Goal: Task Accomplishment & Management: Complete application form

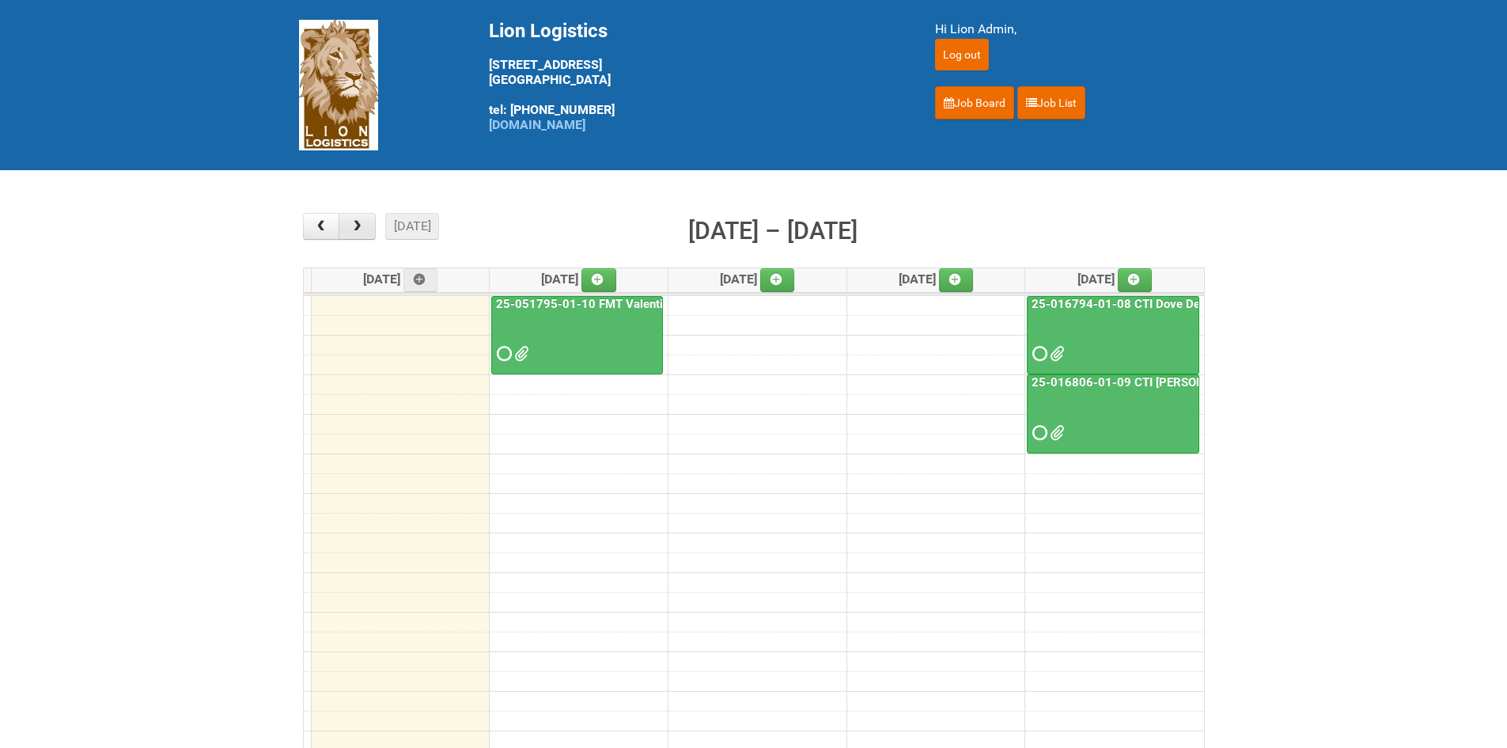
click at [363, 220] on span "button" at bounding box center [357, 226] width 15 height 13
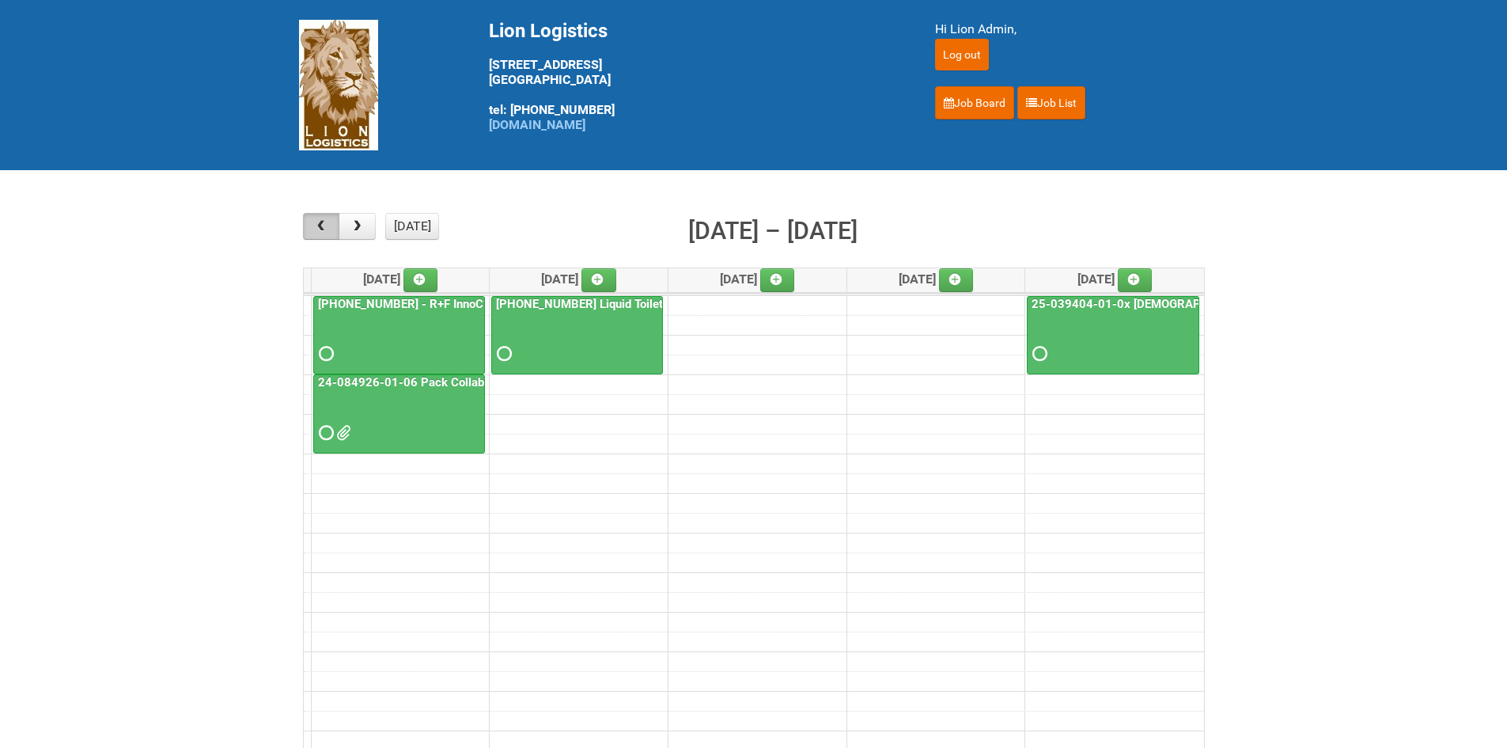
click at [309, 218] on button "button" at bounding box center [321, 226] width 37 height 27
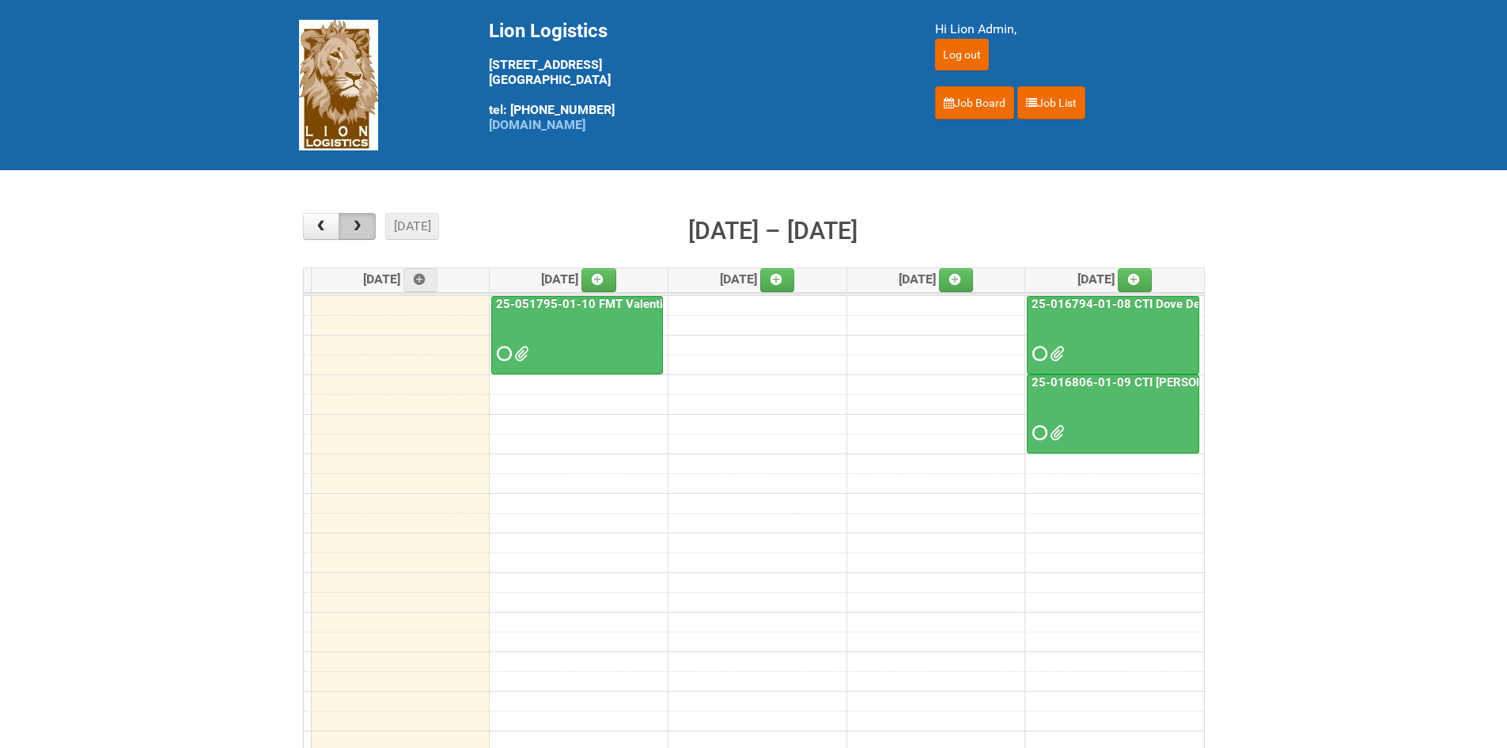
click at [355, 223] on span "button" at bounding box center [357, 226] width 15 height 13
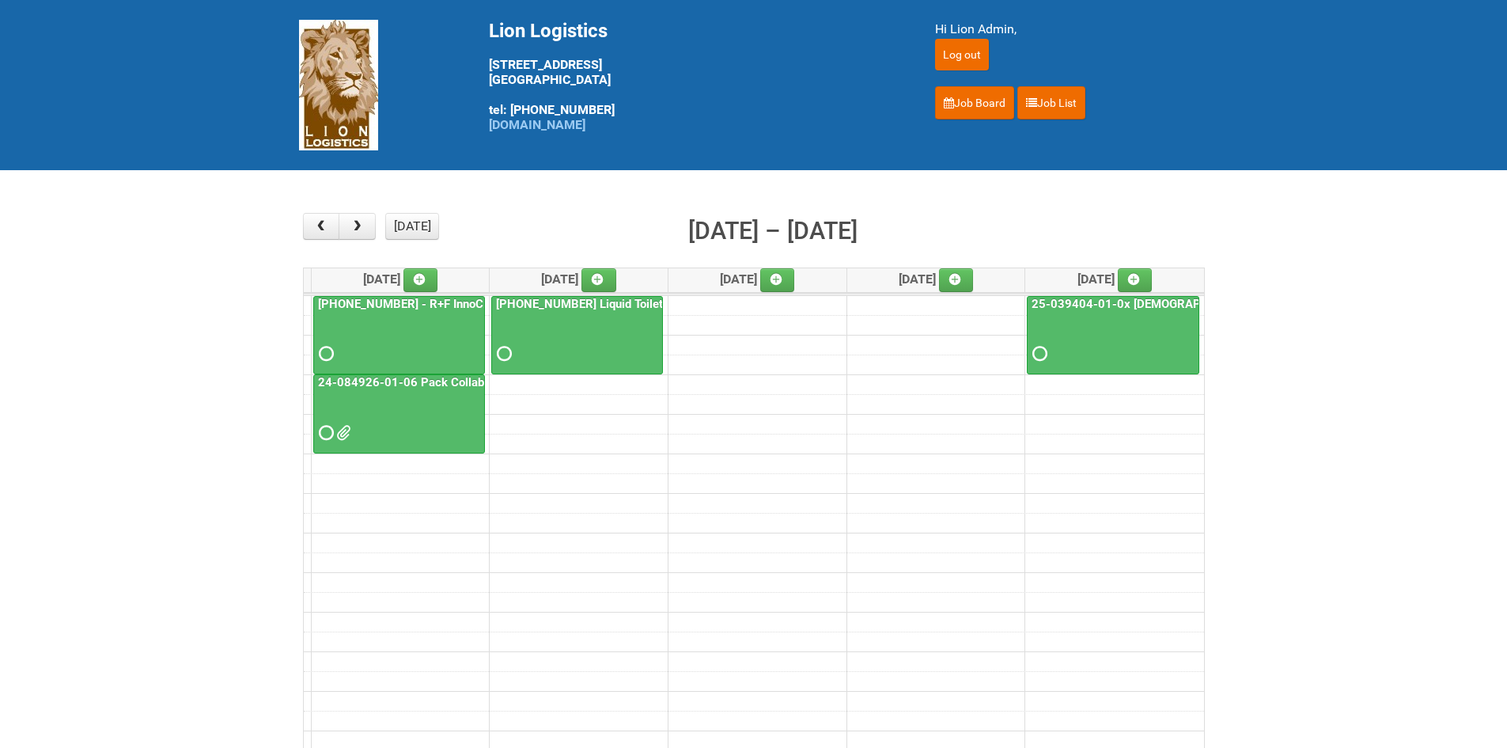
click at [313, 425] on link "11 - 13 24-084926-01-06 Pack Collab Wand Tint" at bounding box center [399, 413] width 172 height 79
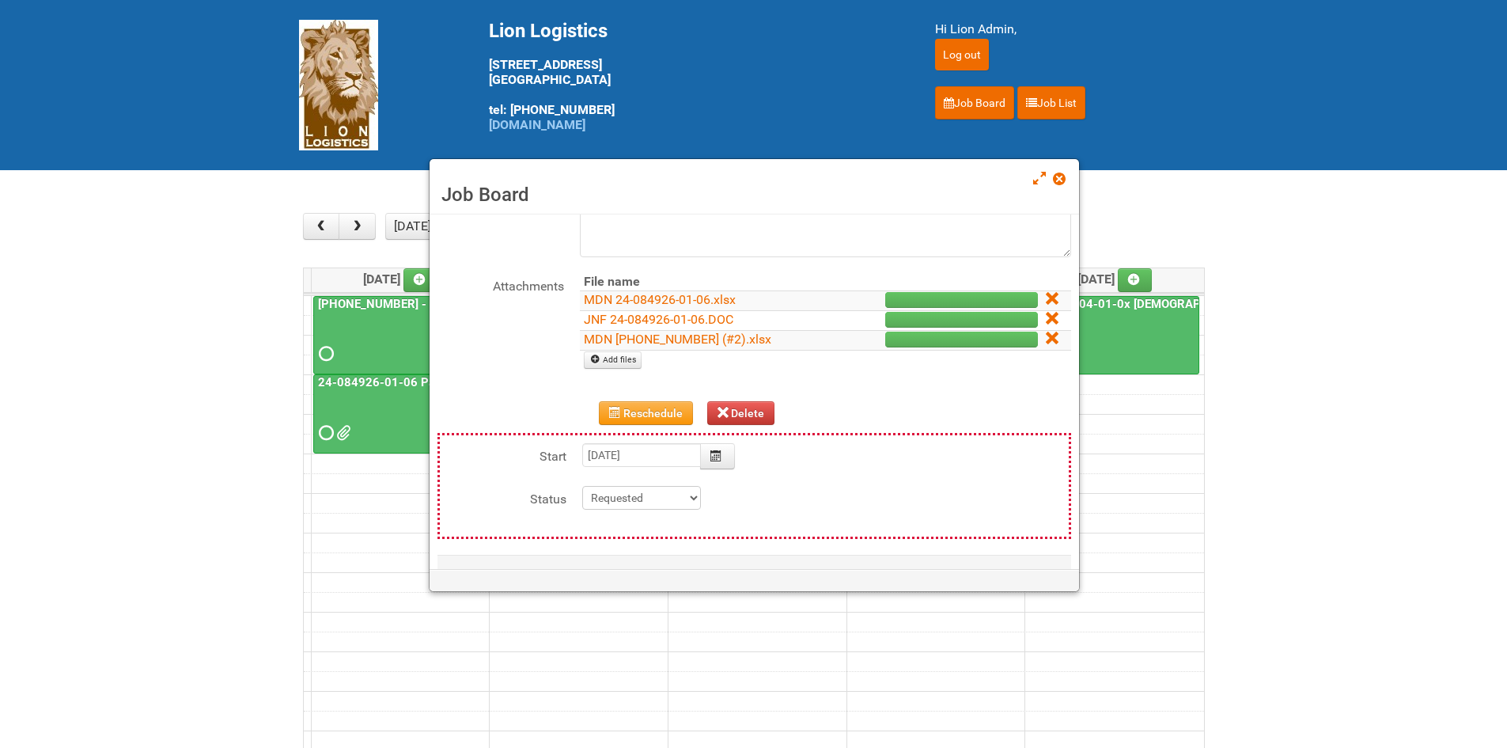
scroll to position [79, 0]
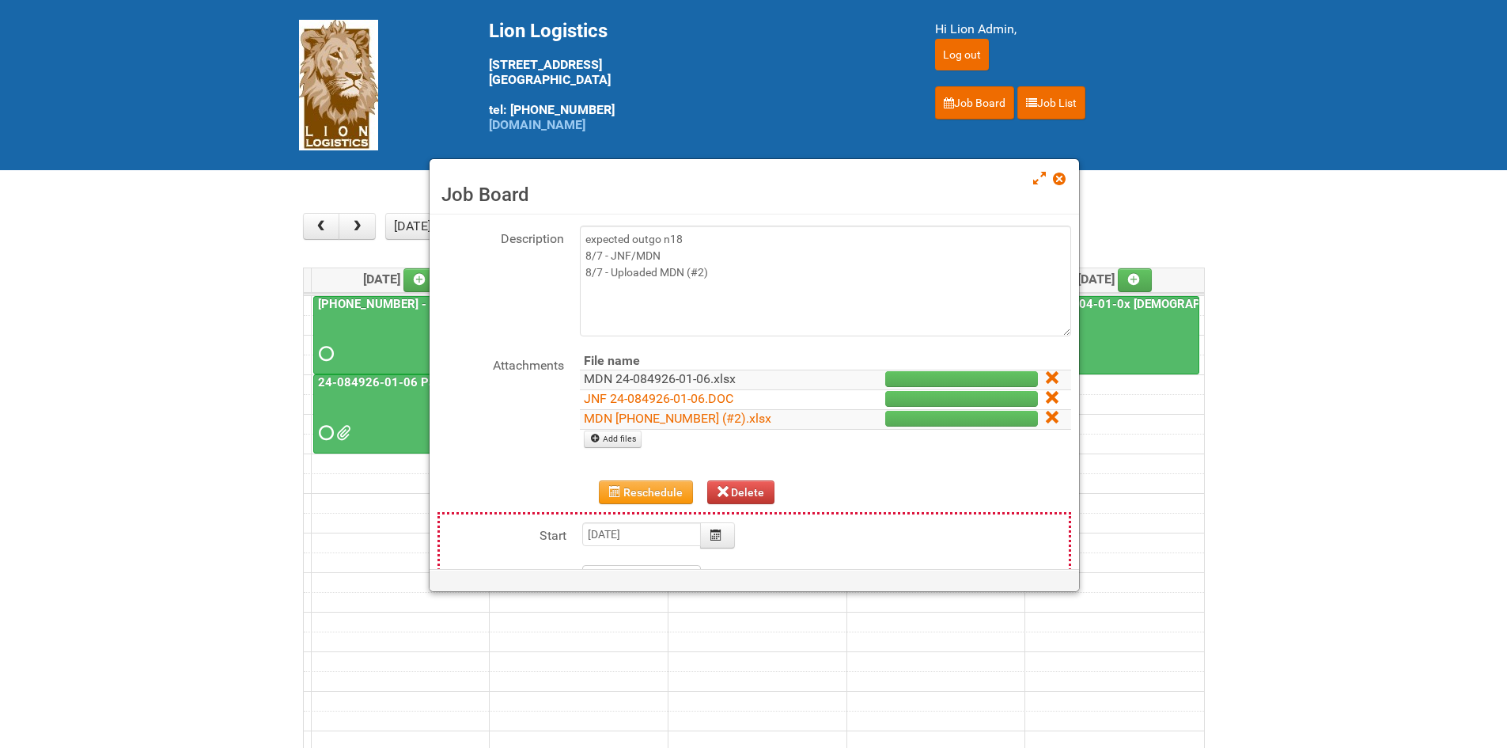
click at [644, 381] on link "MDN 24-084926-01-06.xlsx" at bounding box center [660, 378] width 152 height 15
click at [654, 400] on link "JNF 24-084926-01-06.DOC" at bounding box center [659, 398] width 150 height 15
click at [1054, 180] on span at bounding box center [1058, 178] width 11 height 11
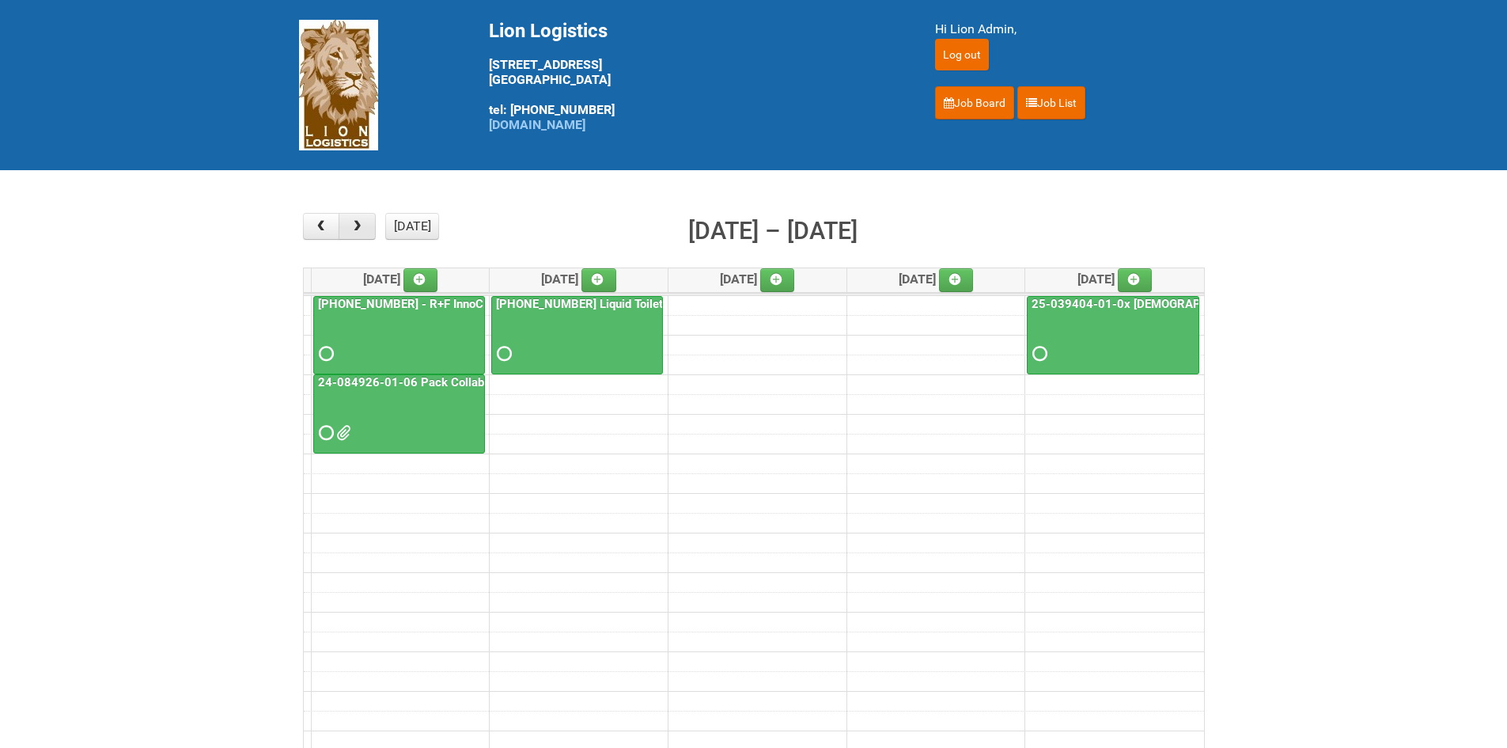
click at [353, 233] on button "button" at bounding box center [357, 226] width 37 height 27
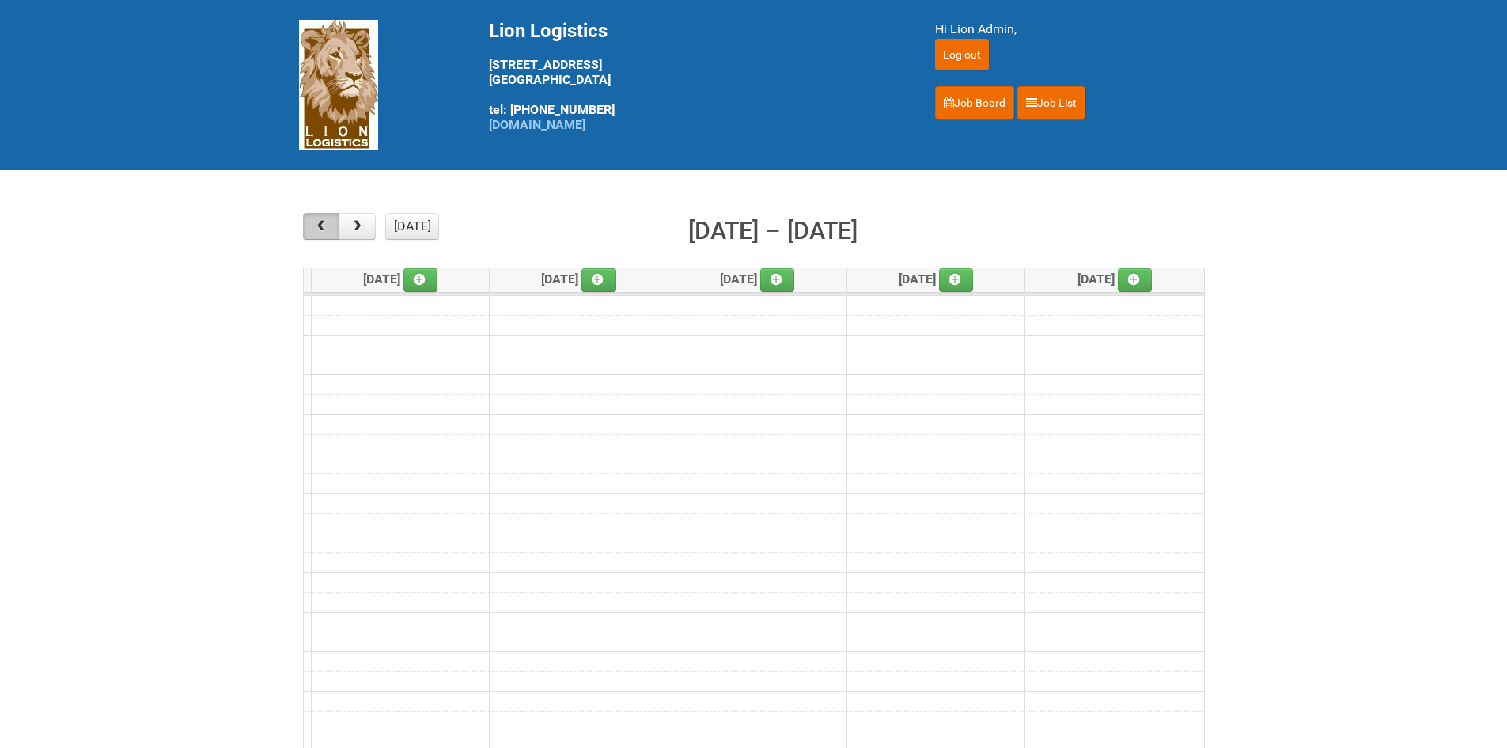
click at [316, 229] on span "button" at bounding box center [320, 226] width 15 height 13
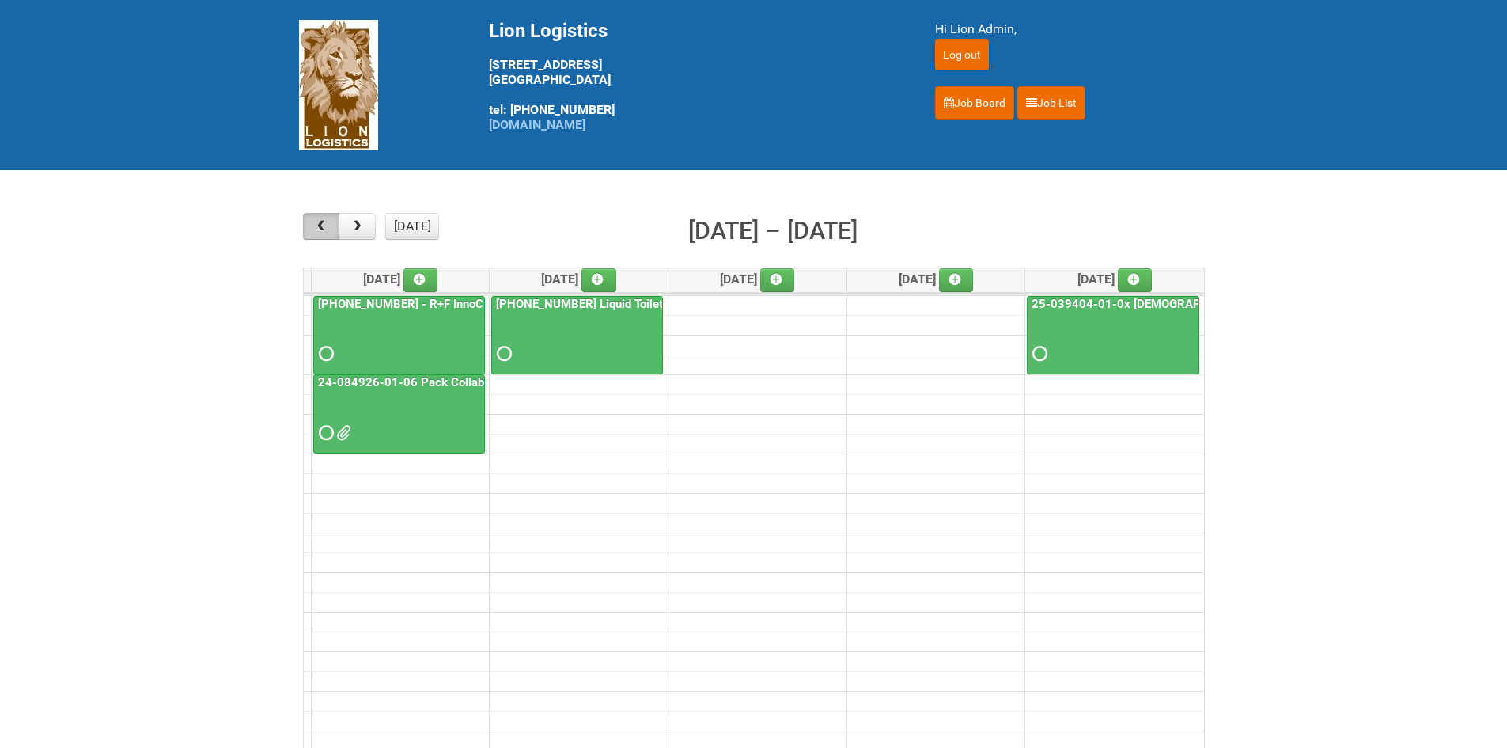
click at [316, 229] on span "button" at bounding box center [320, 226] width 15 height 13
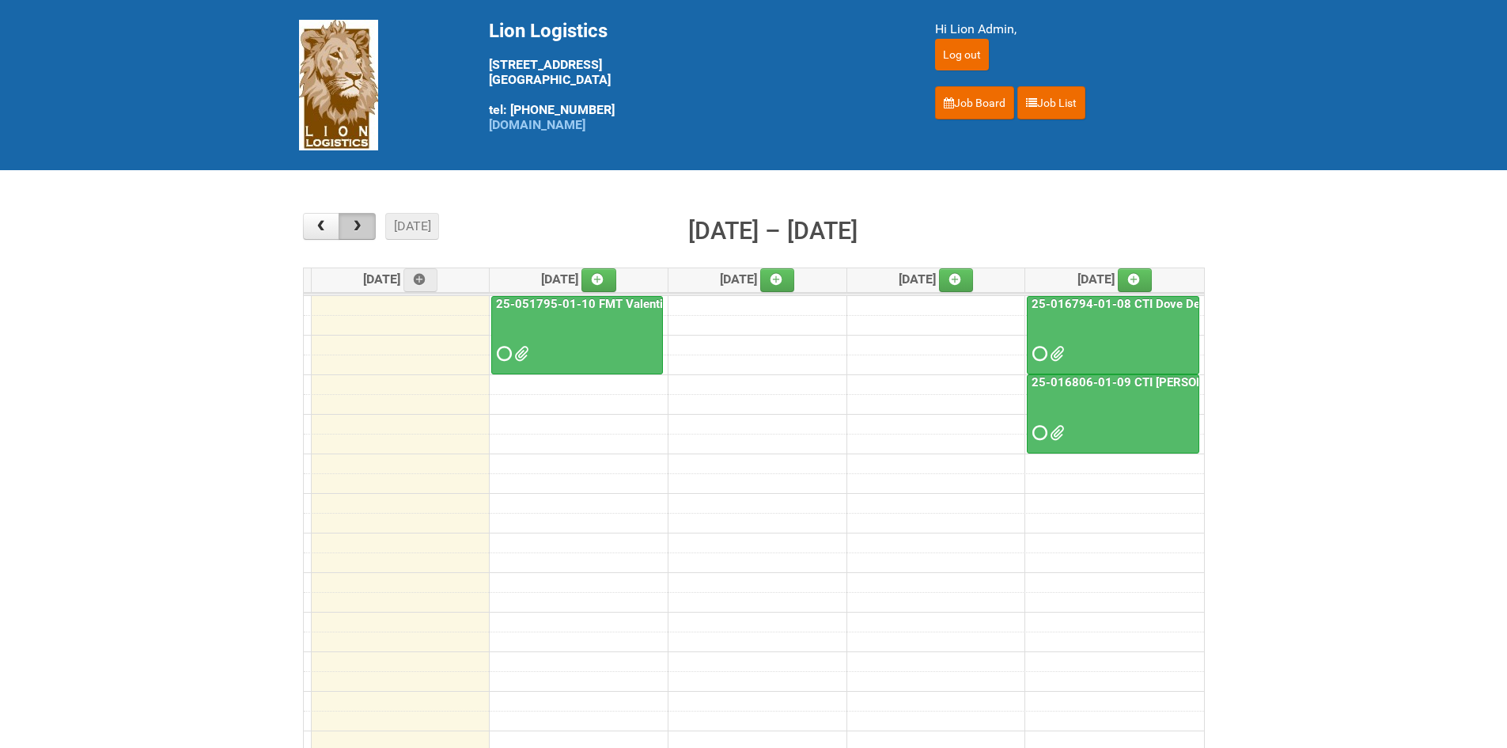
click at [356, 235] on button "button" at bounding box center [357, 226] width 37 height 27
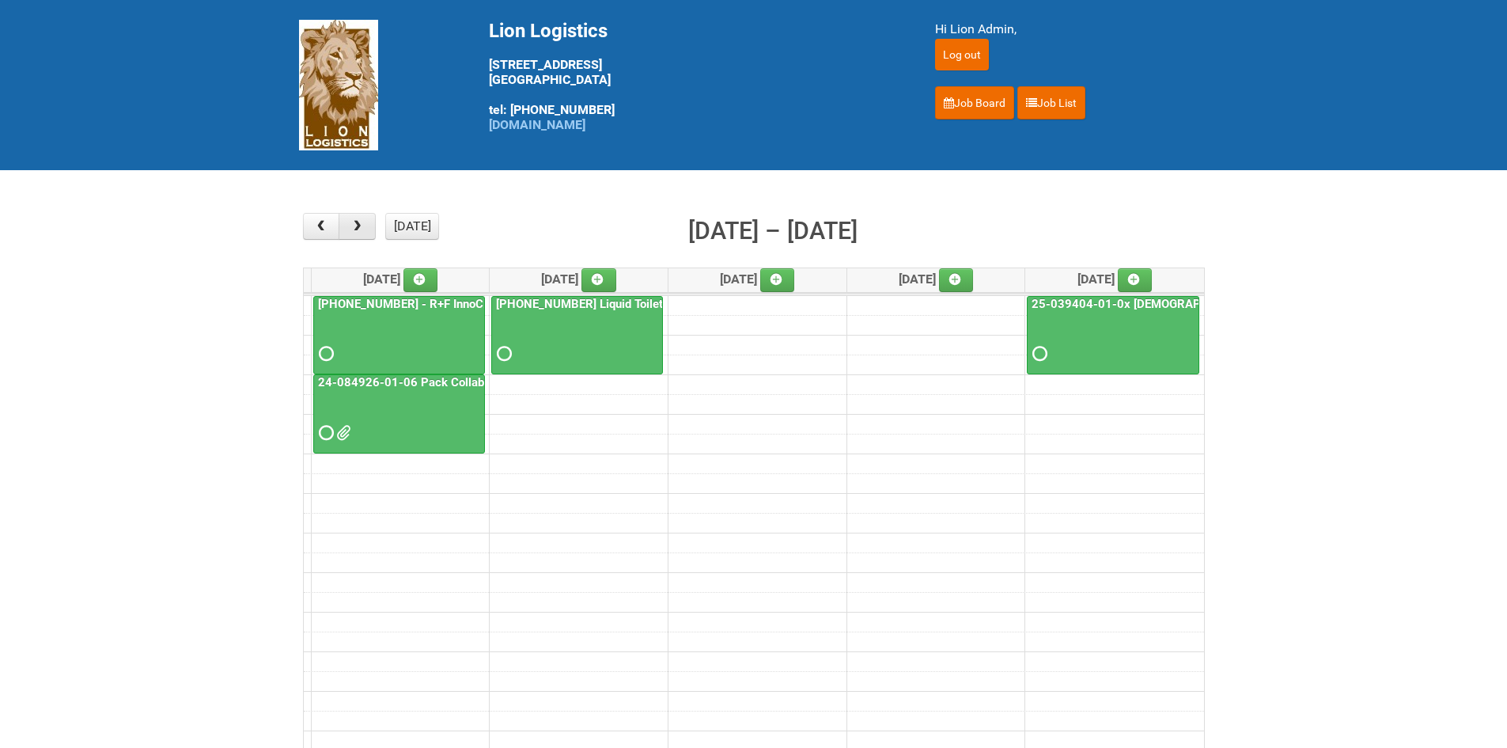
click at [356, 235] on button "button" at bounding box center [357, 226] width 37 height 27
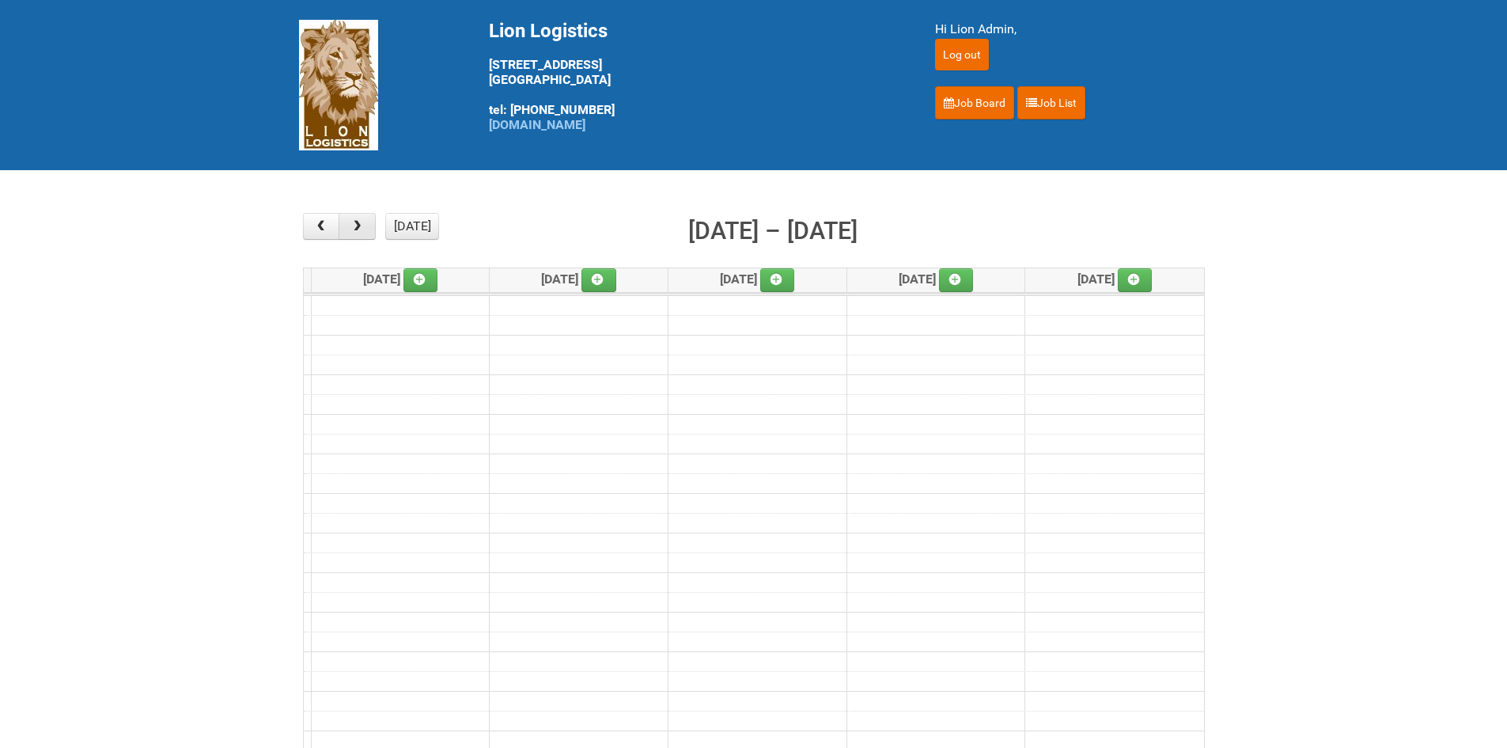
click at [356, 235] on button "button" at bounding box center [357, 226] width 37 height 27
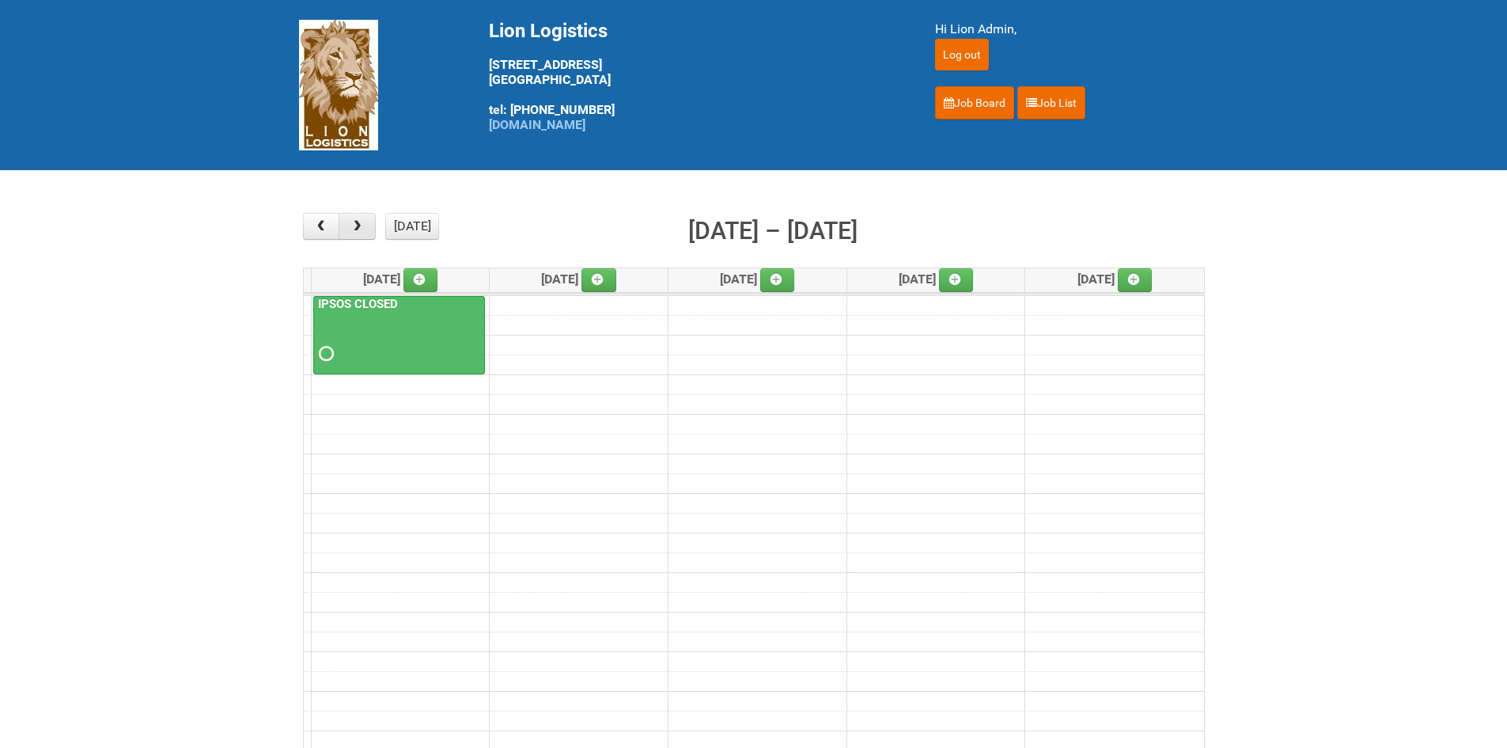
click at [356, 235] on button "button" at bounding box center [357, 226] width 37 height 27
click at [312, 226] on button "button" at bounding box center [321, 226] width 37 height 27
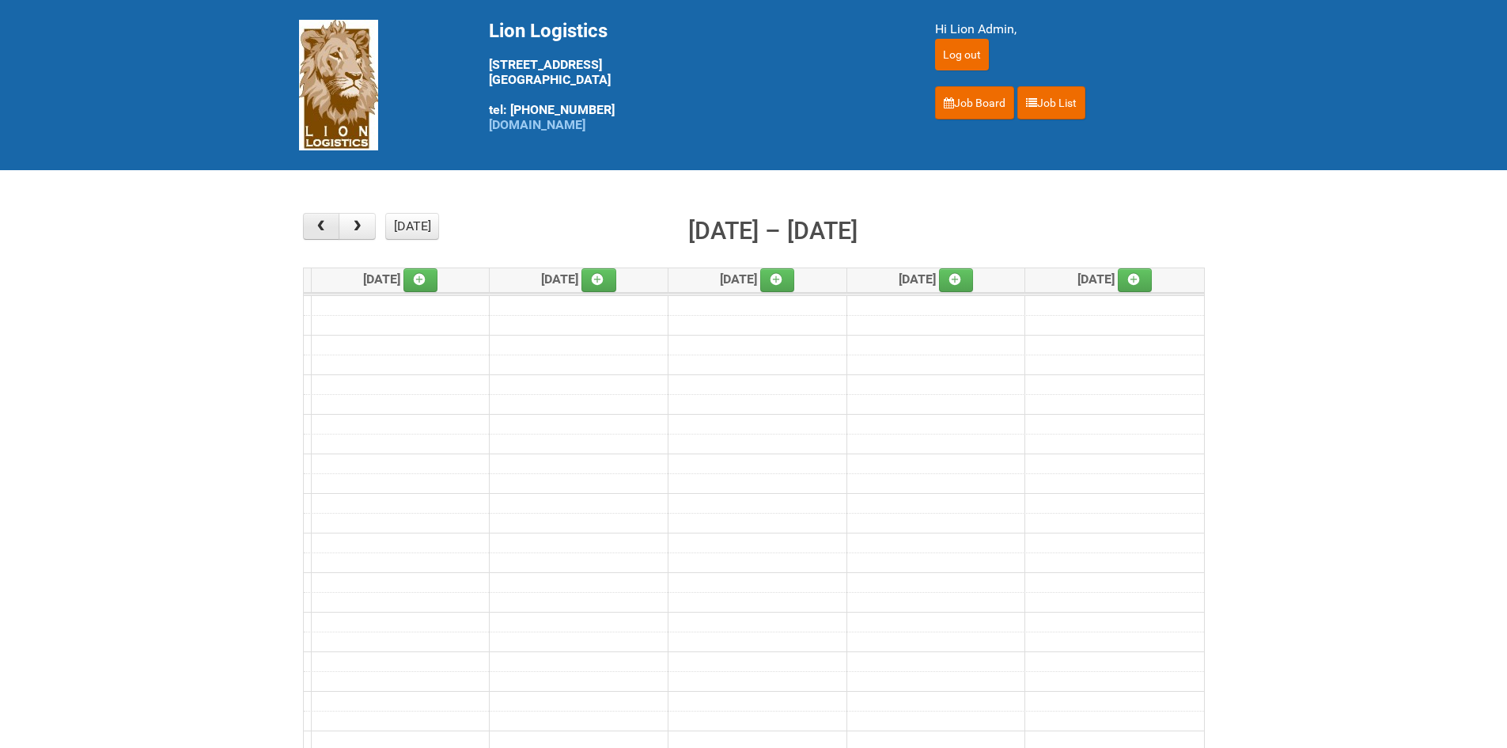
click at [312, 226] on button "button" at bounding box center [321, 226] width 37 height 27
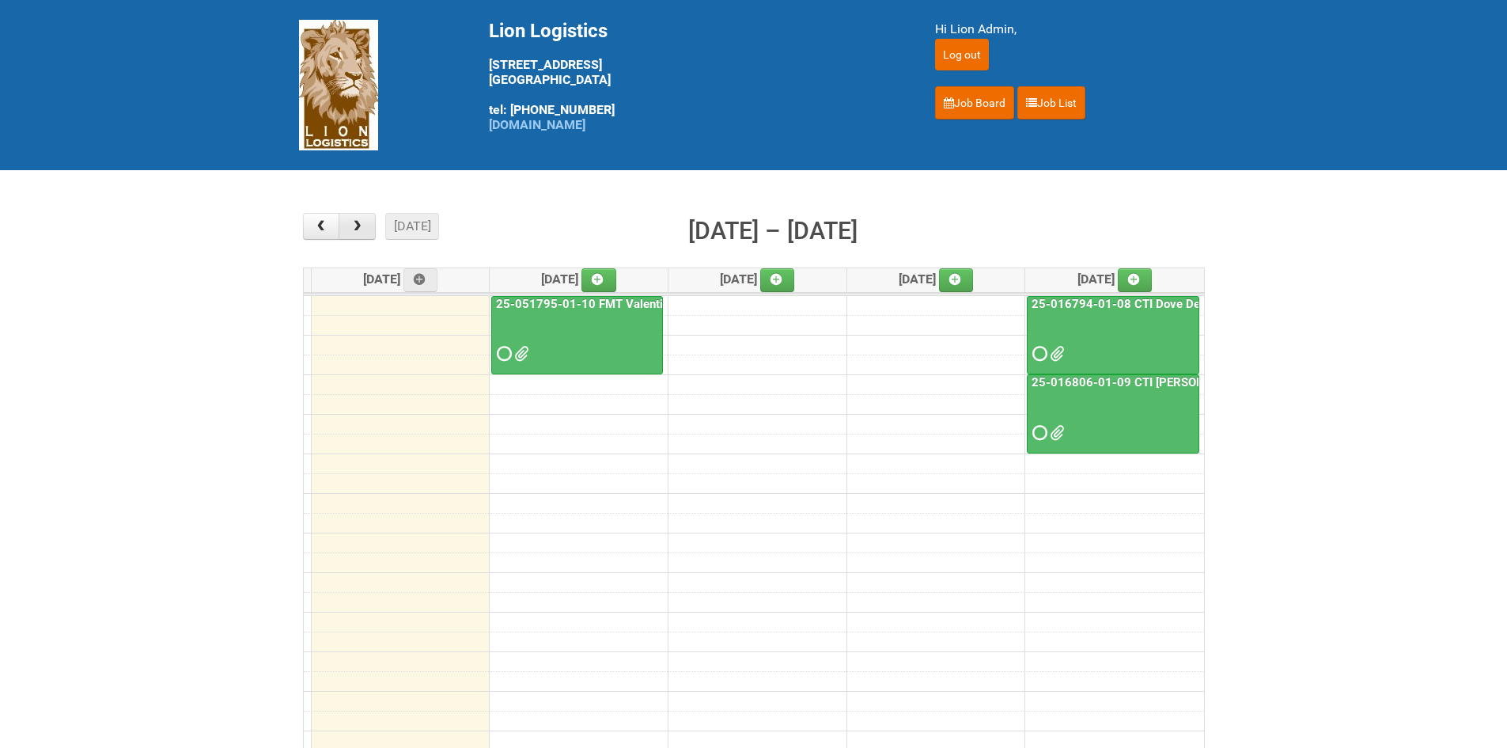
click at [358, 236] on button "button" at bounding box center [357, 226] width 37 height 27
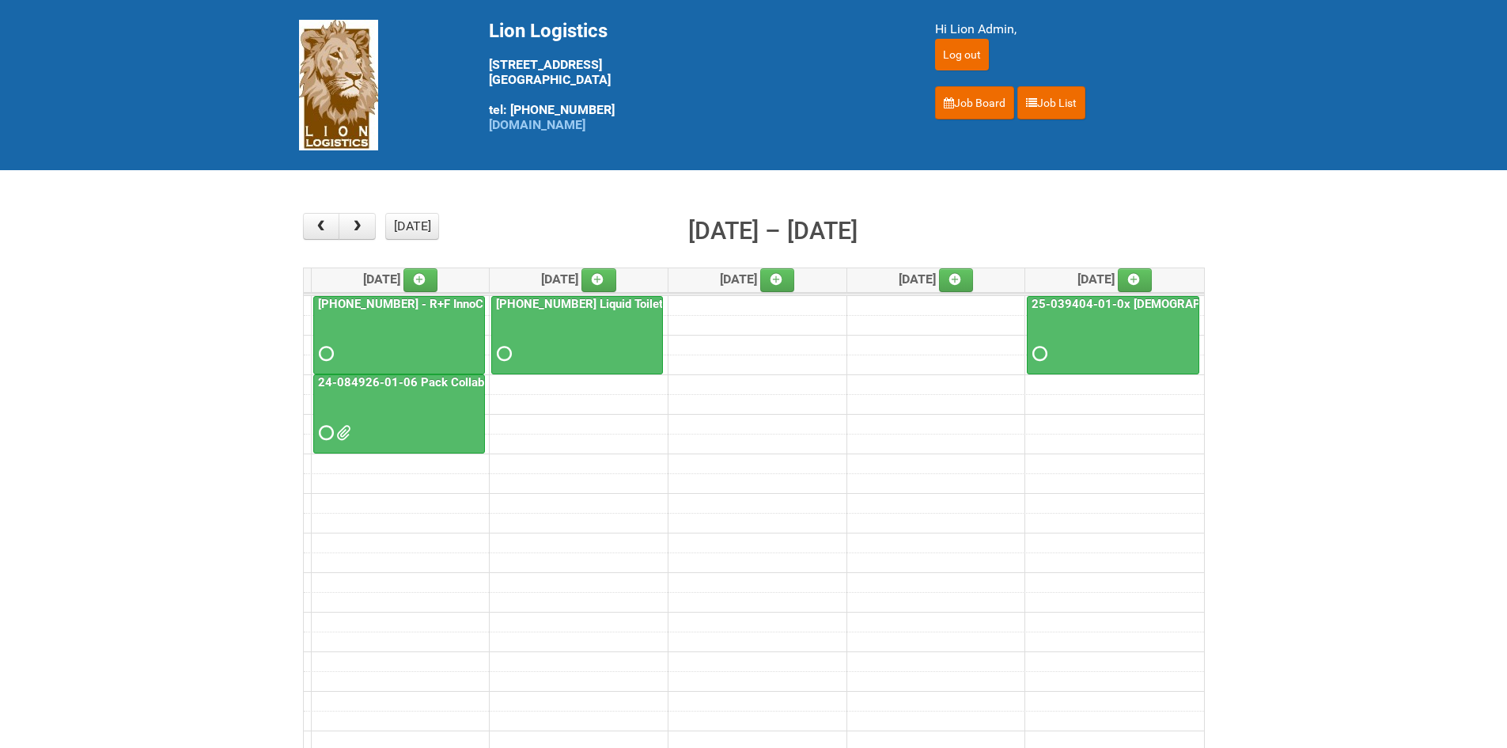
click at [324, 339] on div at bounding box center [399, 339] width 169 height 51
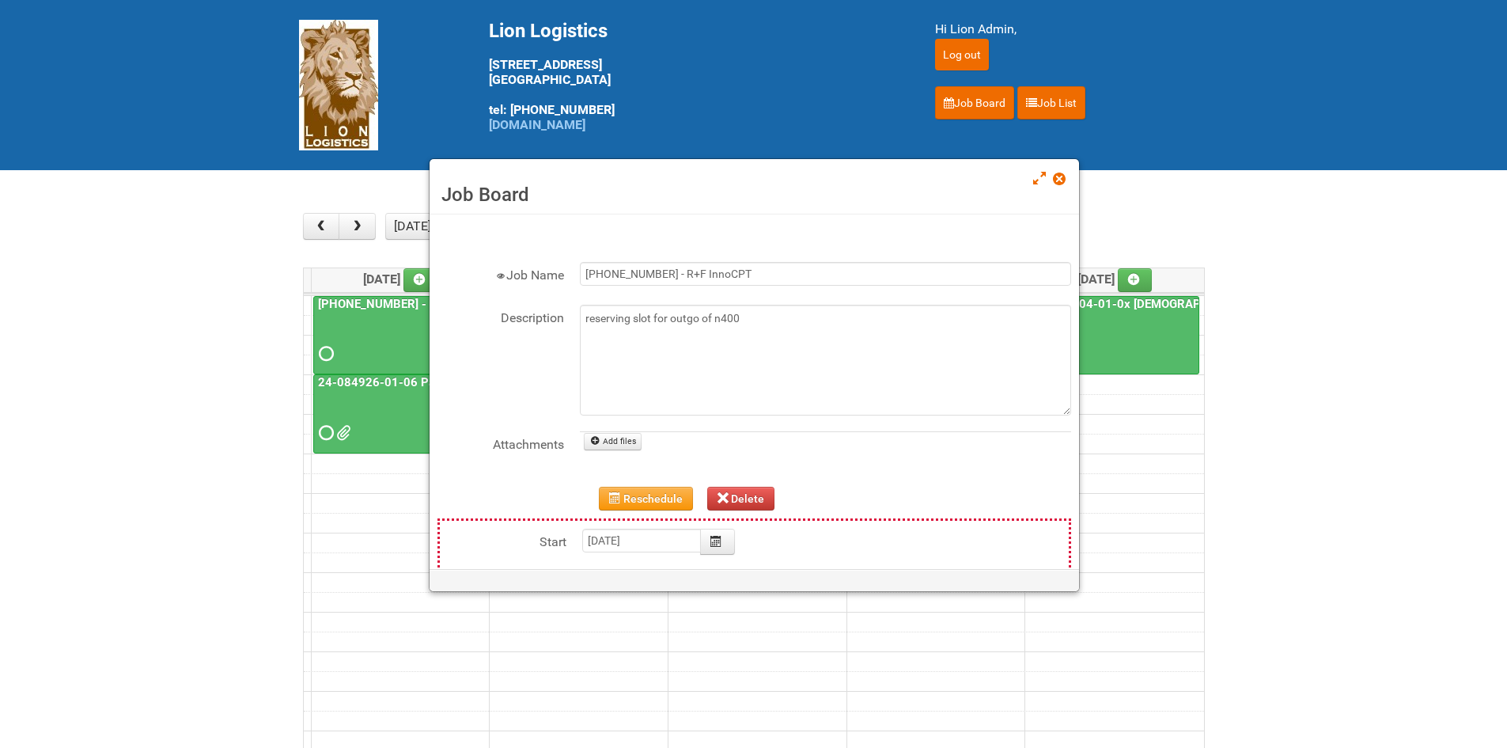
click at [1067, 176] on div "Job Board" at bounding box center [755, 186] width 650 height 55
click at [1063, 185] on link at bounding box center [1060, 180] width 14 height 19
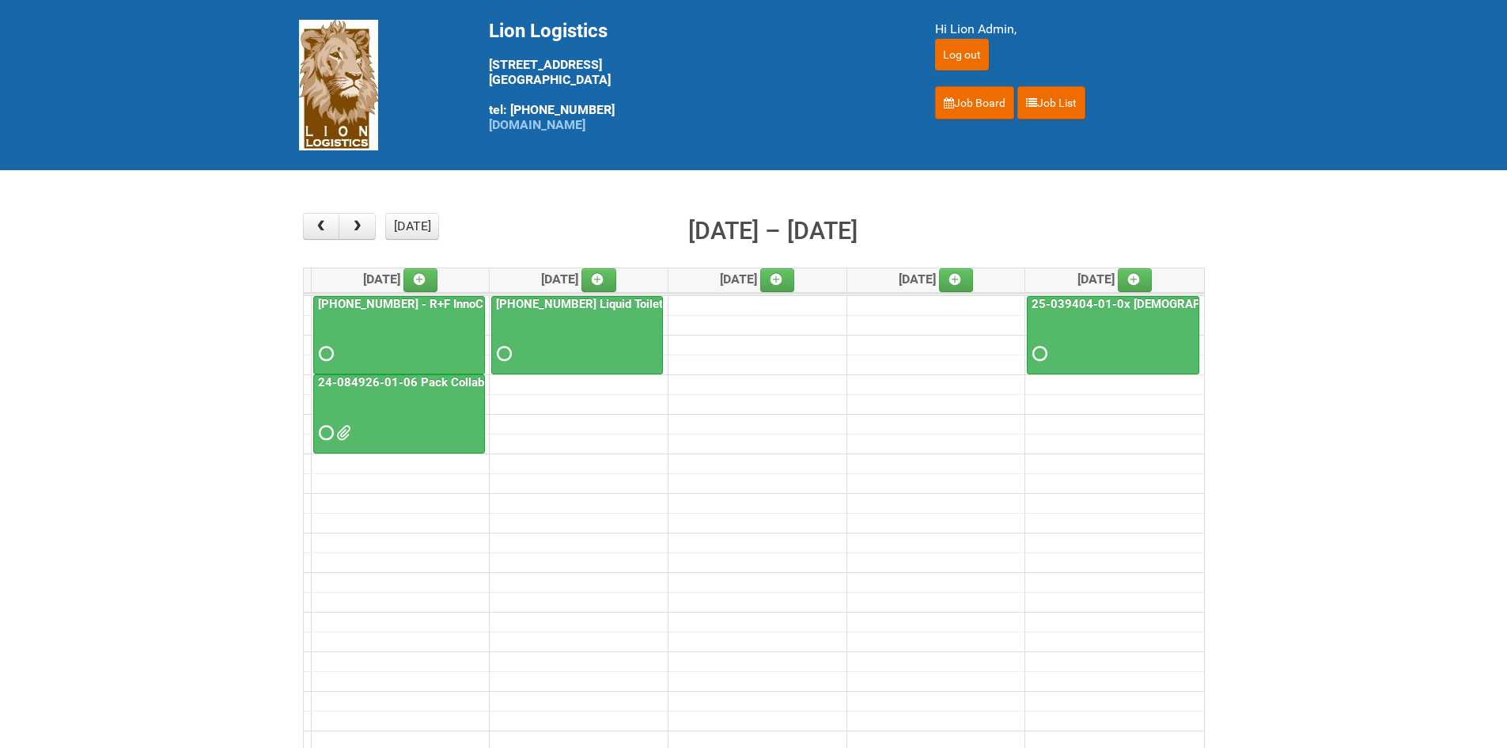
click at [396, 430] on div at bounding box center [399, 418] width 169 height 51
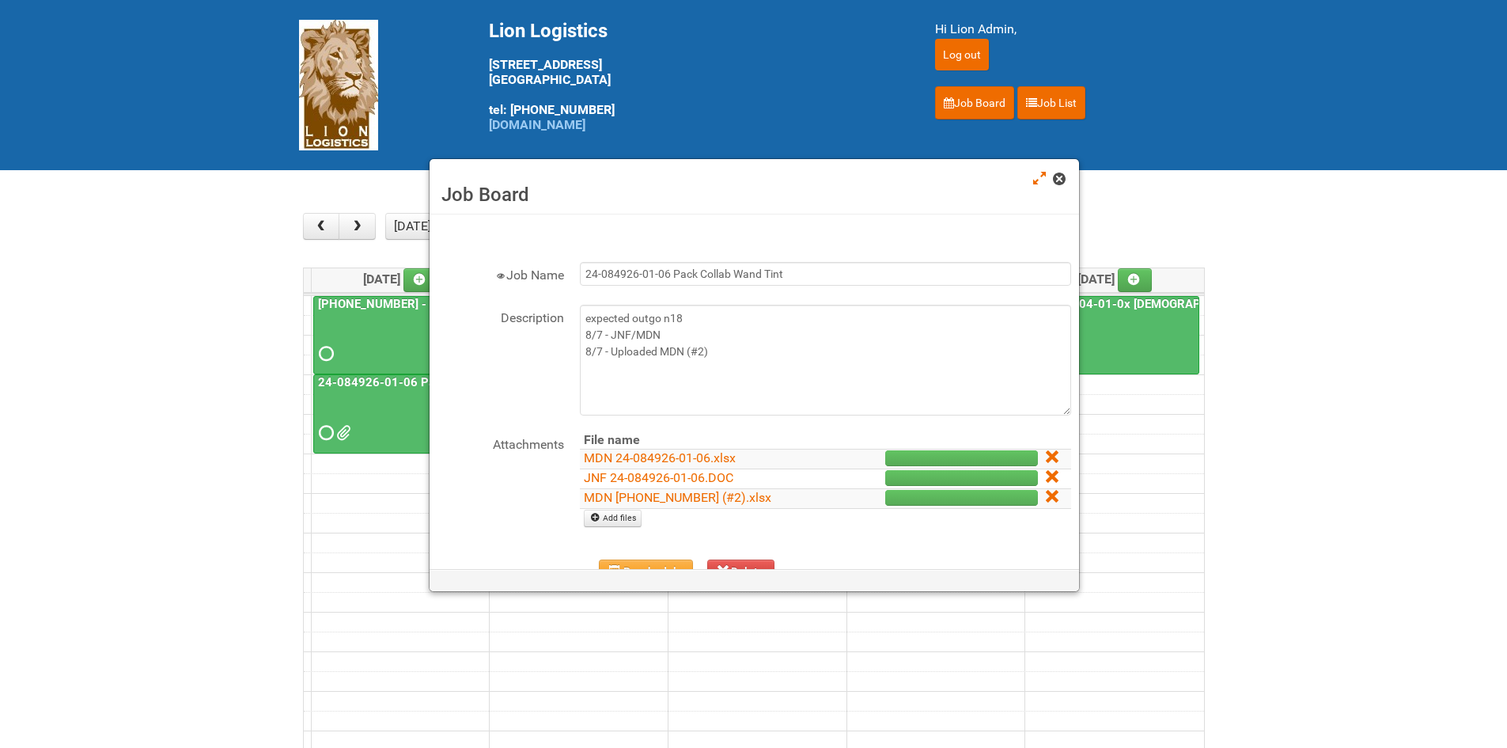
click at [1064, 179] on span at bounding box center [1058, 178] width 11 height 11
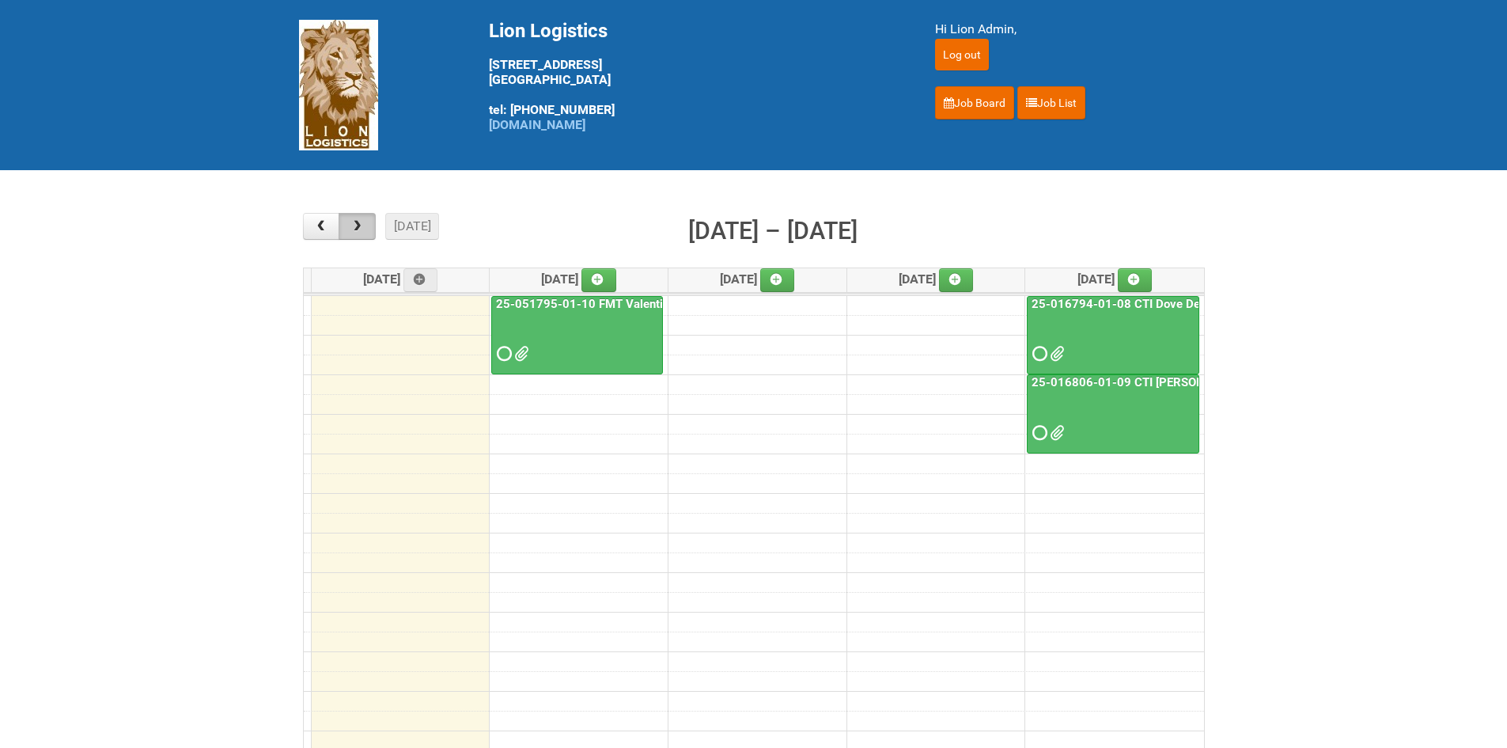
click at [375, 229] on button "button" at bounding box center [357, 226] width 37 height 27
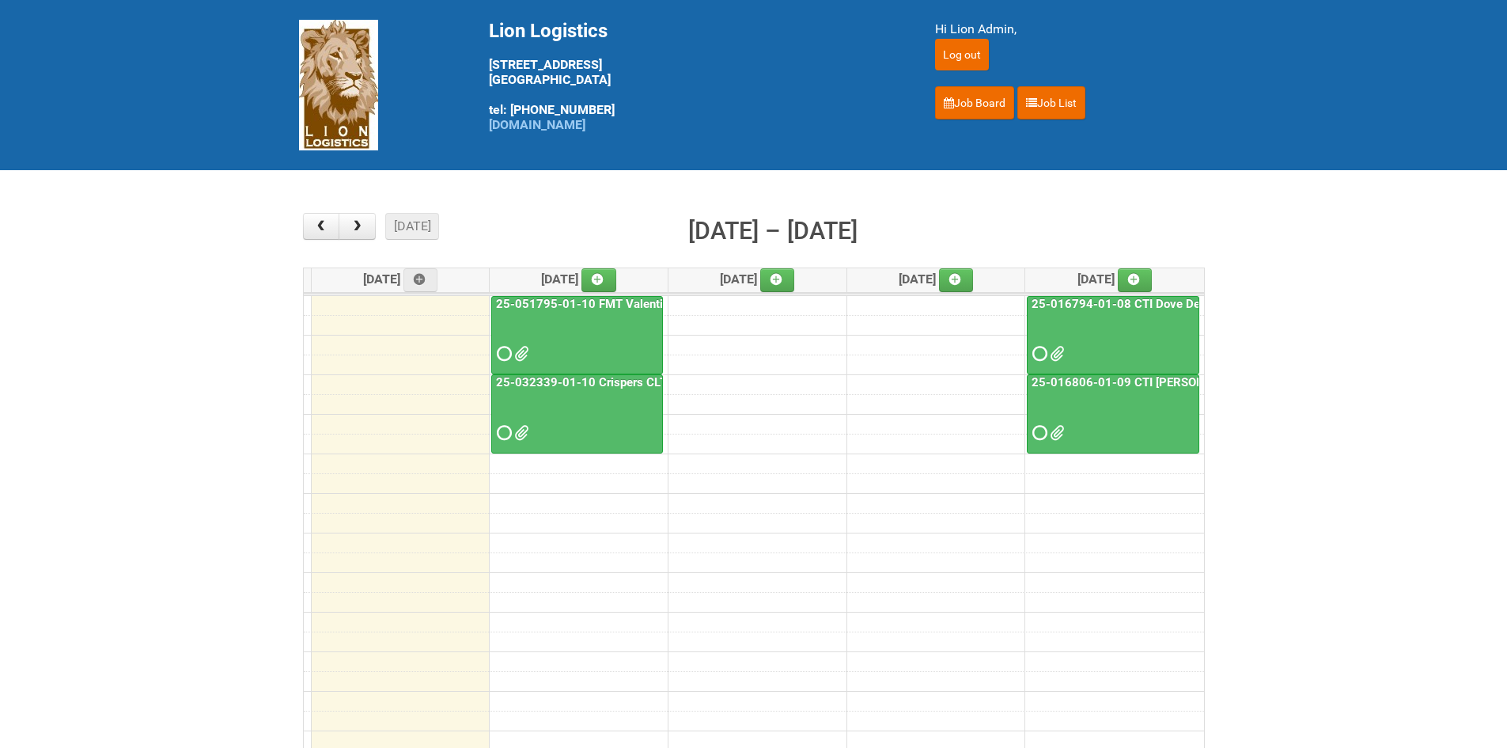
click at [347, 241] on div "today month week Aug 11 – 15, 2025" at bounding box center [754, 234] width 902 height 42
click at [364, 230] on span "button" at bounding box center [357, 226] width 15 height 13
click at [505, 437] on span at bounding box center [502, 432] width 11 height 11
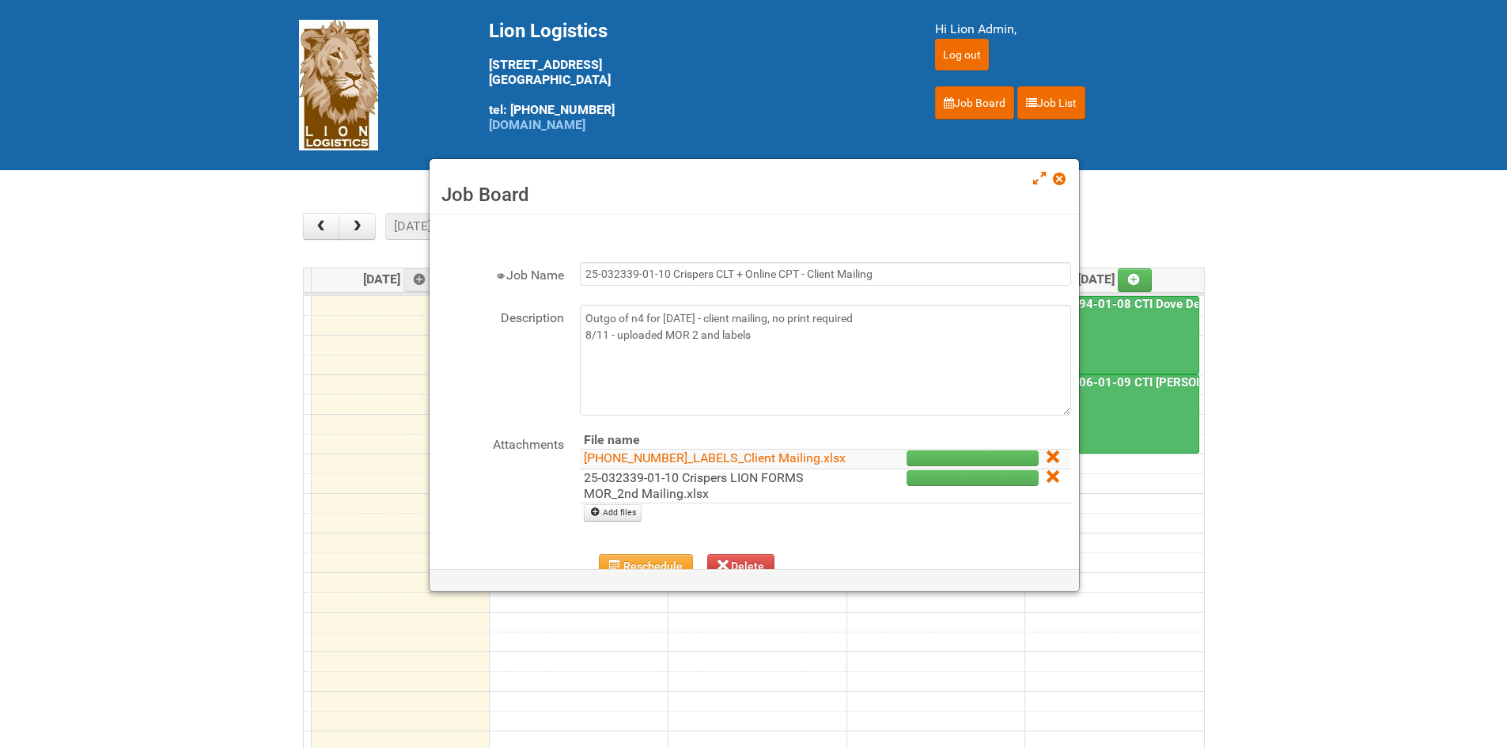
click at [644, 501] on link "25-032339-01-10 Crispers LION FORMS MOR_2nd Mailing.xlsx" at bounding box center [694, 485] width 220 height 31
click at [603, 465] on link "[PHONE_NUMBER]_LABELS_Client Mailing.xlsx" at bounding box center [715, 457] width 262 height 15
click at [611, 465] on link "25-032339-01_LABELS_Client Mailing.xlsx" at bounding box center [715, 457] width 262 height 15
click at [611, 521] on link "Add files" at bounding box center [613, 512] width 58 height 17
type input "C:\fakepath\Crisp.jpg"
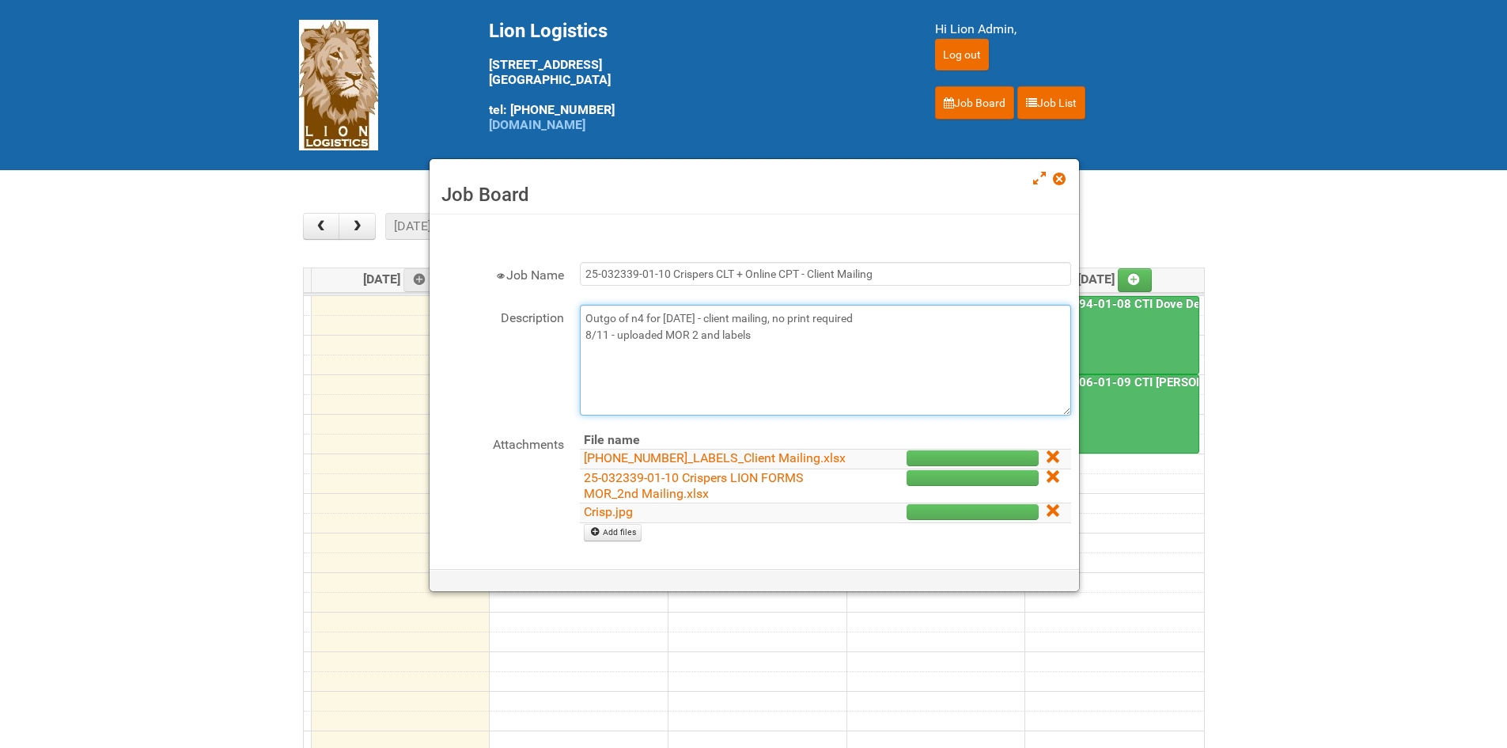
click at [776, 348] on textarea "Outgo of n4 for Monday 8/11 - client mailing, no print required 8/11 - uploaded…" at bounding box center [825, 360] width 491 height 111
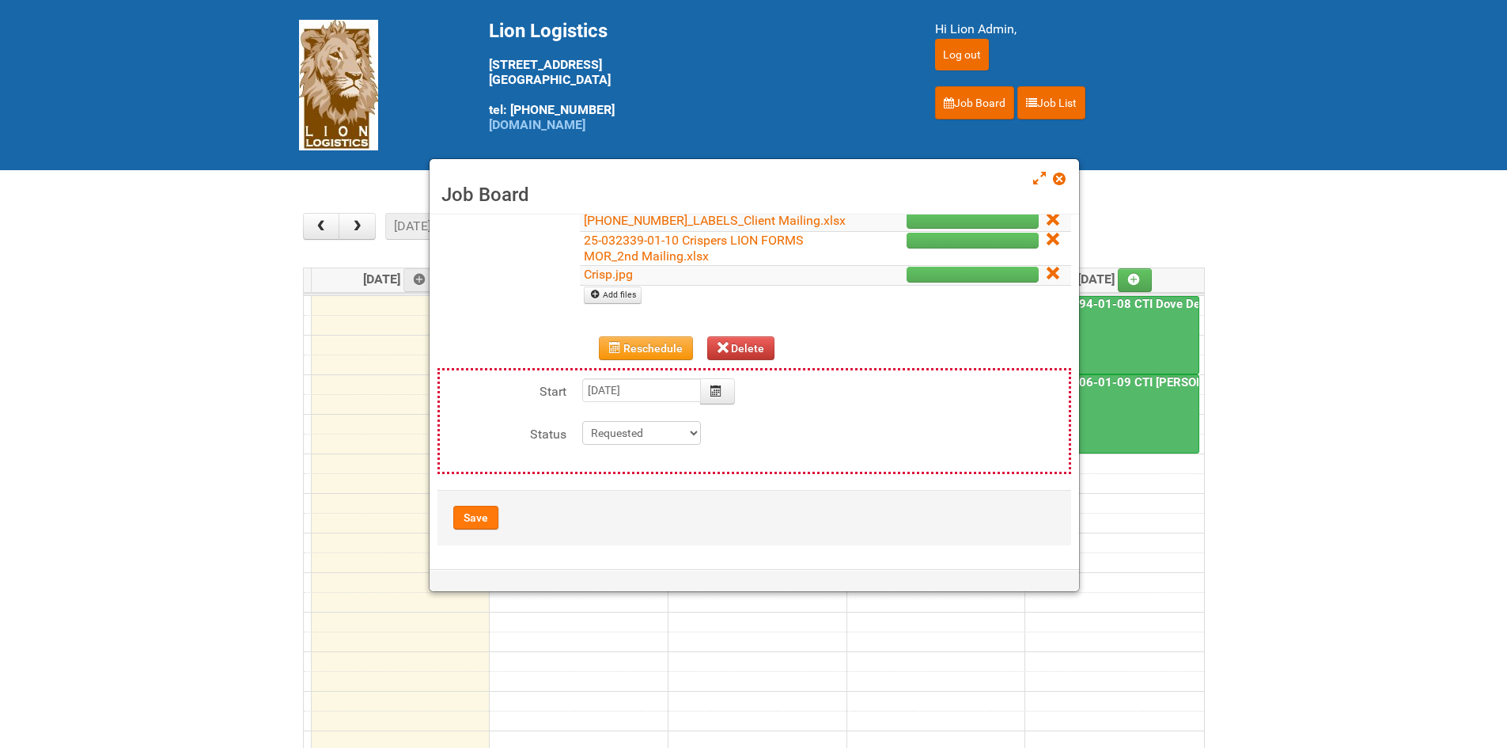
type textarea "Outgo of n4 for Monday 8/11 - client mailing, no print required 8/11 - uploaded…"
click at [485, 510] on button "Save" at bounding box center [475, 518] width 45 height 24
type input "2025-08-12 11:00:00"
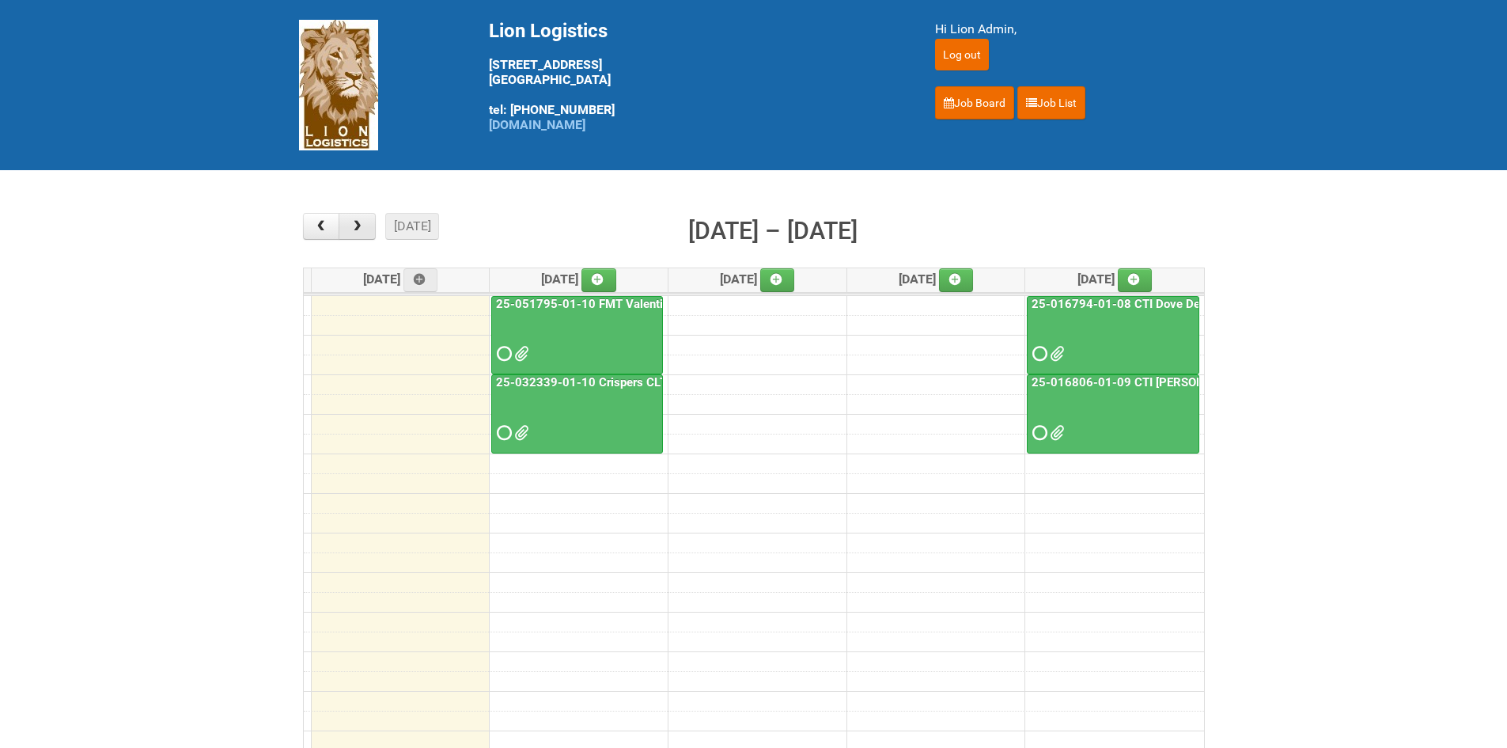
click at [352, 229] on span "button" at bounding box center [357, 226] width 15 height 13
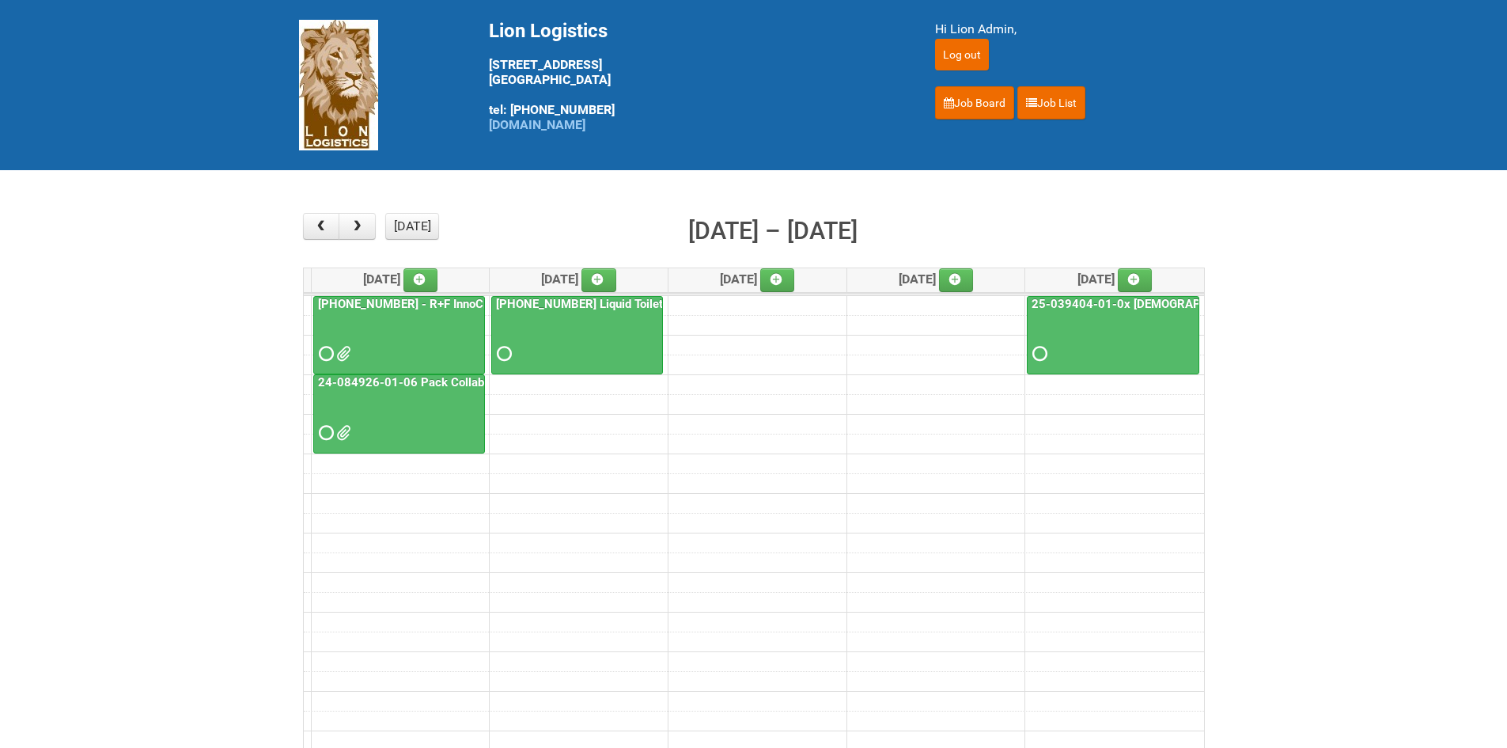
click at [324, 357] on span at bounding box center [324, 353] width 11 height 11
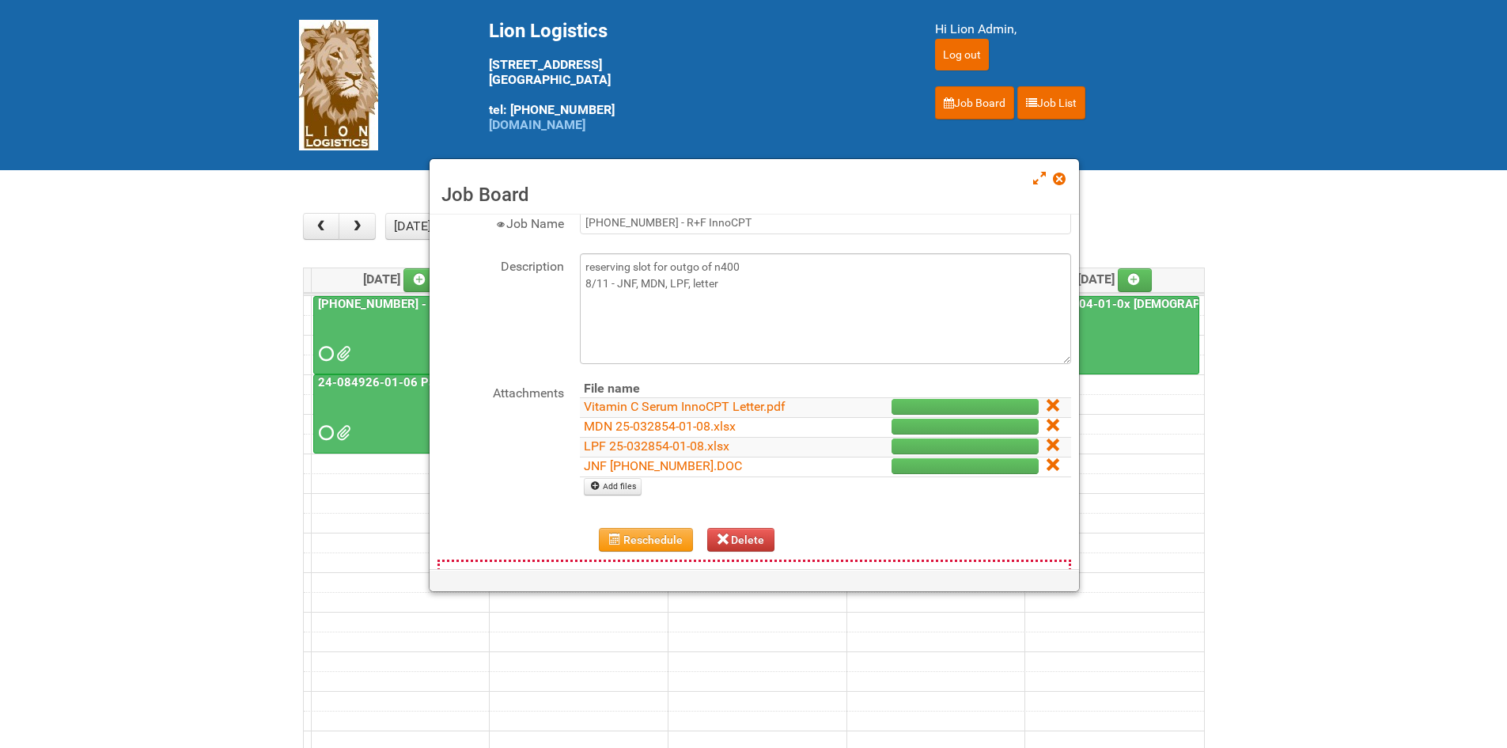
scroll to position [79, 0]
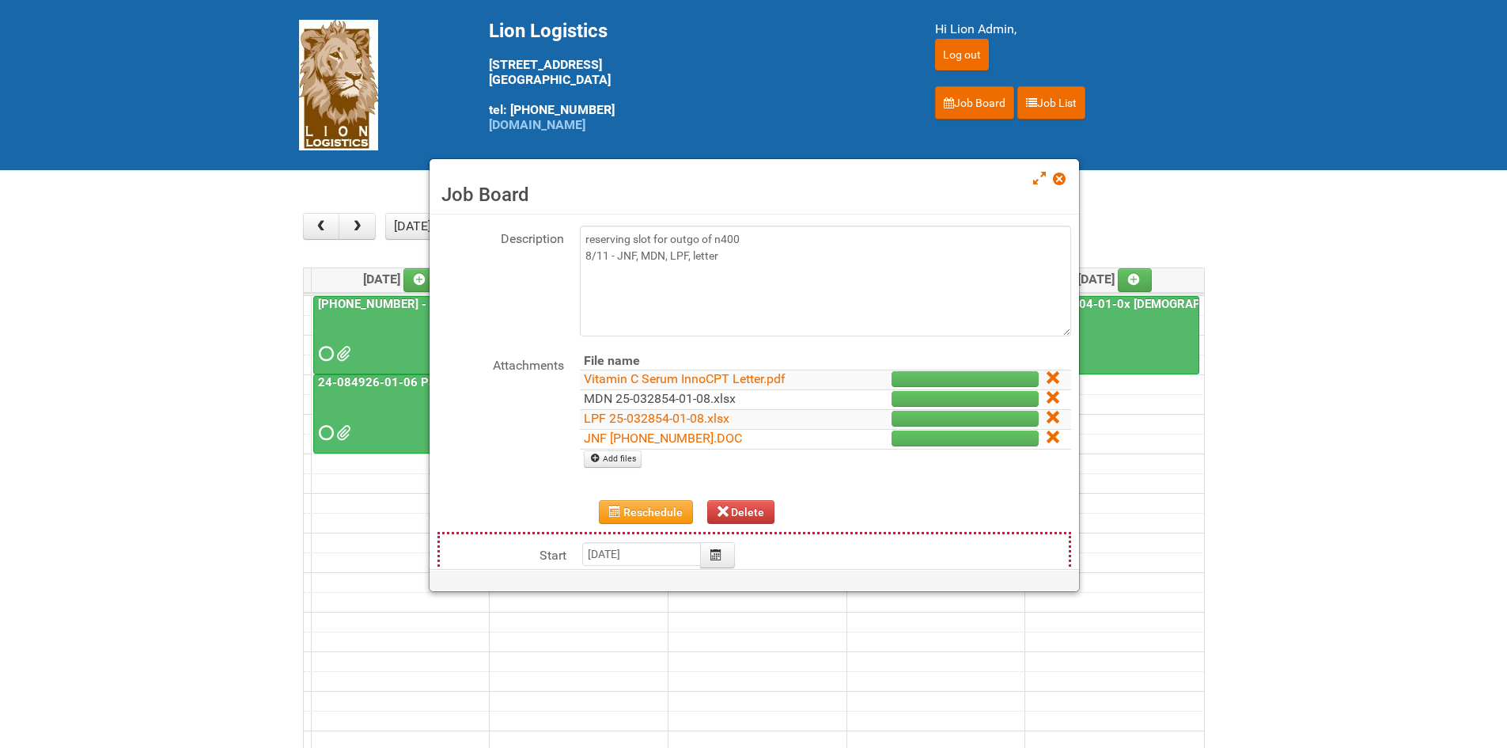
click at [624, 400] on link "MDN 25-032854-01-08.xlsx" at bounding box center [660, 398] width 152 height 15
click at [642, 467] on td "Add files" at bounding box center [825, 459] width 491 height 20
click at [640, 467] on link "Add files" at bounding box center [613, 458] width 58 height 17
click at [821, 638] on td at bounding box center [754, 641] width 900 height 20
click at [633, 392] on link "MDN 25-032854-01-08.xlsx" at bounding box center [660, 398] width 152 height 15
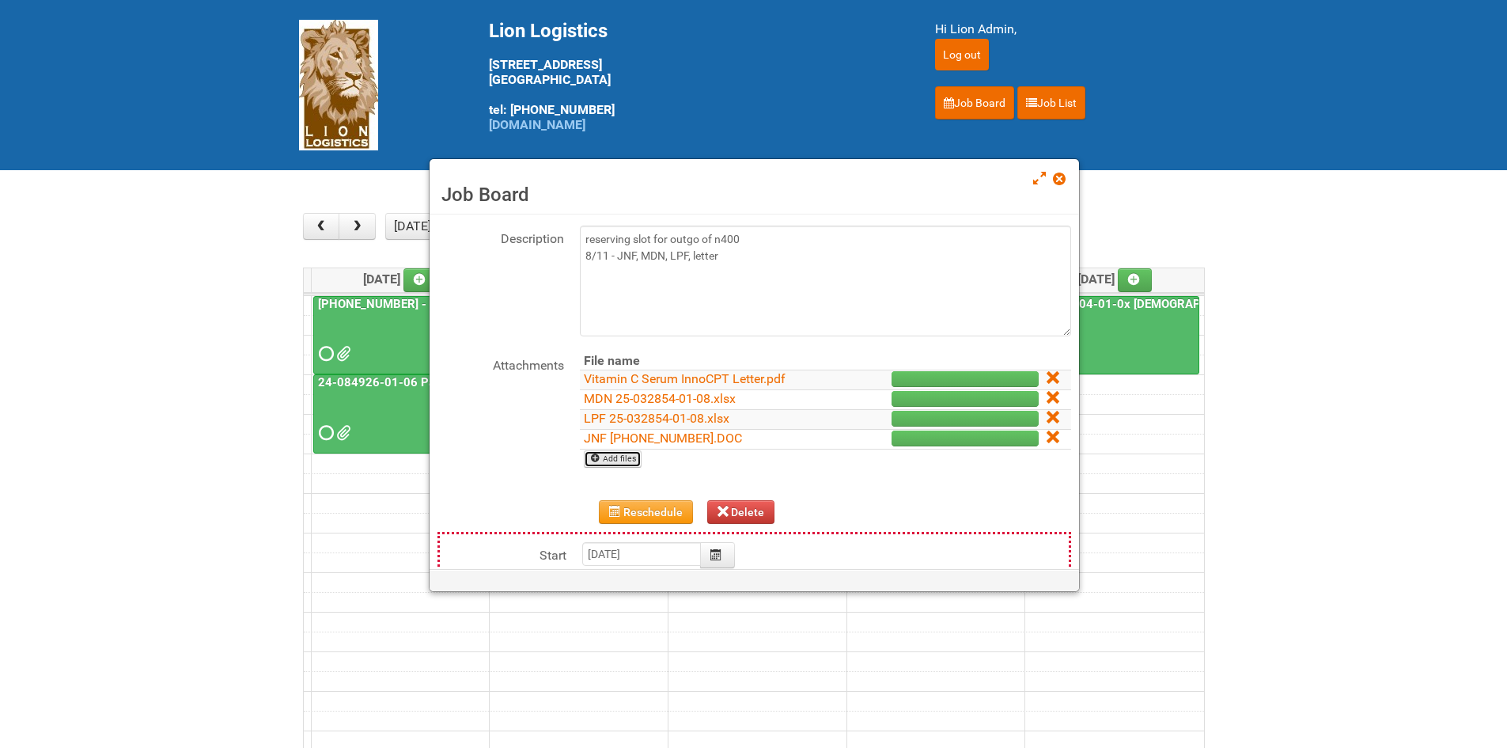
click at [619, 453] on link "Add files" at bounding box center [613, 458] width 58 height 17
type input "C:\fakepath\MDN 25-032854-01-08 (1) MDN2.xlsx"
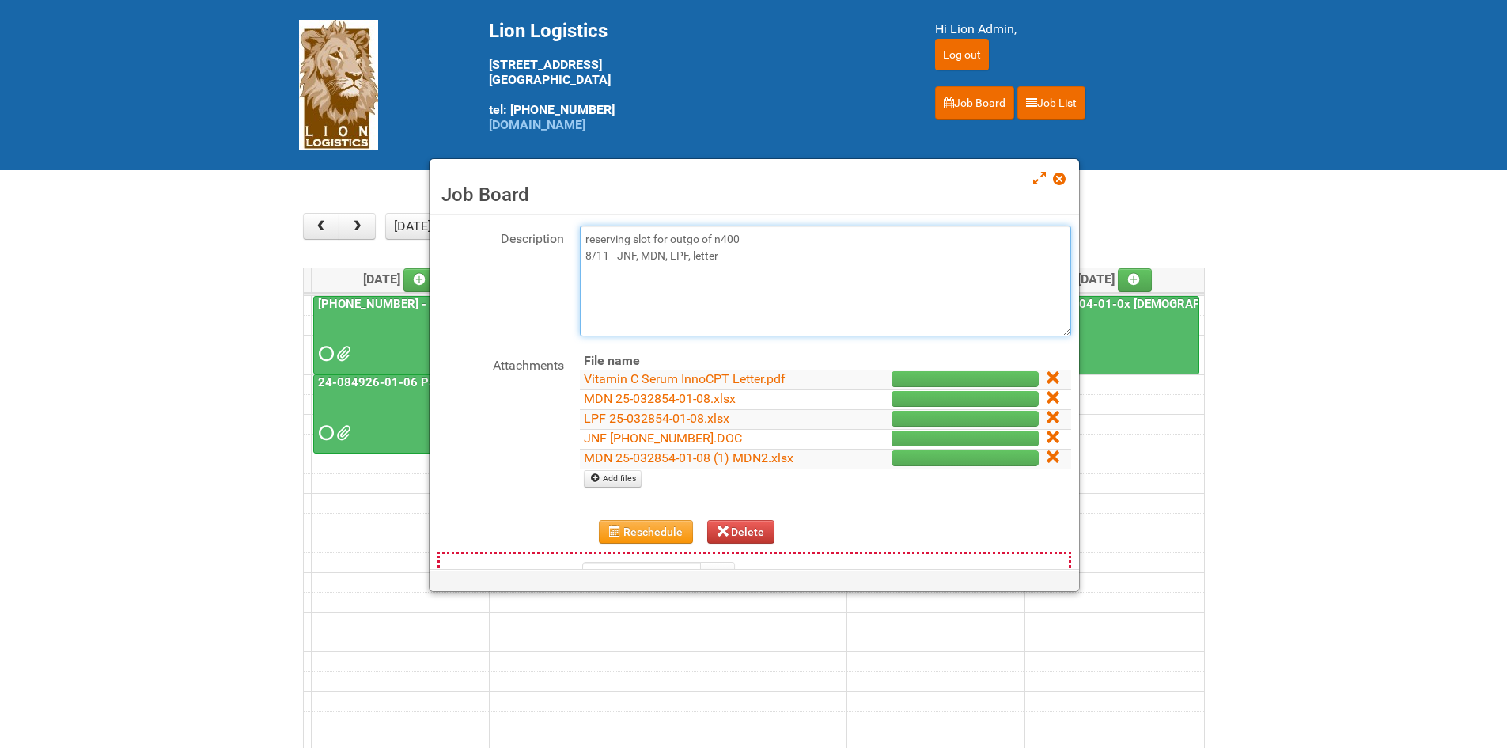
click at [776, 258] on textarea "reserving slot for outgo of n400 8/11 - JNF, MDN, LPF, letter" at bounding box center [825, 281] width 491 height 111
click at [636, 273] on textarea "reserving slot for outgo of n400 8/11 - JNF, MDN, LPF, letter" at bounding box center [825, 281] width 491 height 111
click at [713, 274] on textarea "reserving slot for outgo of n400 8/11 - JNF, MDN, LPF, letter" at bounding box center [825, 281] width 491 height 111
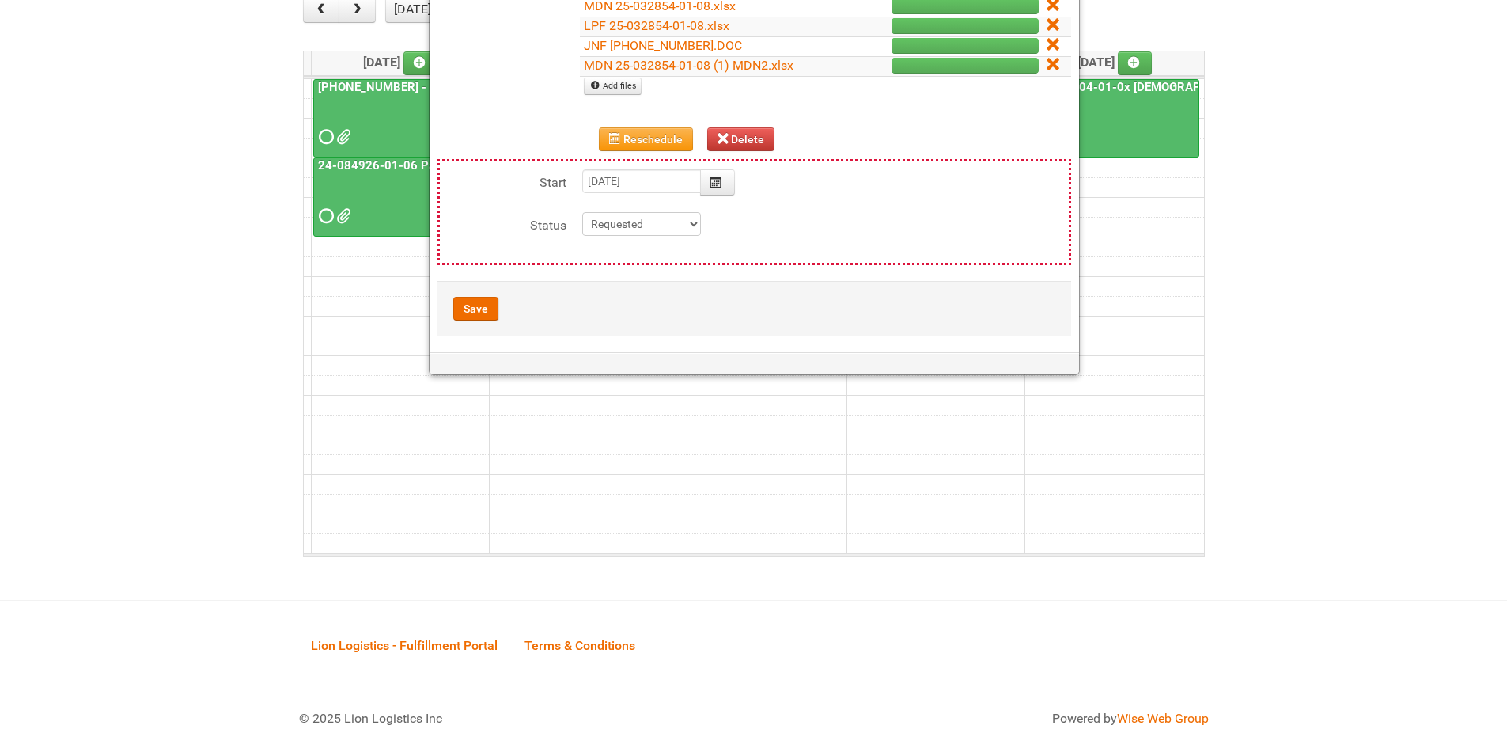
scroll to position [263, 0]
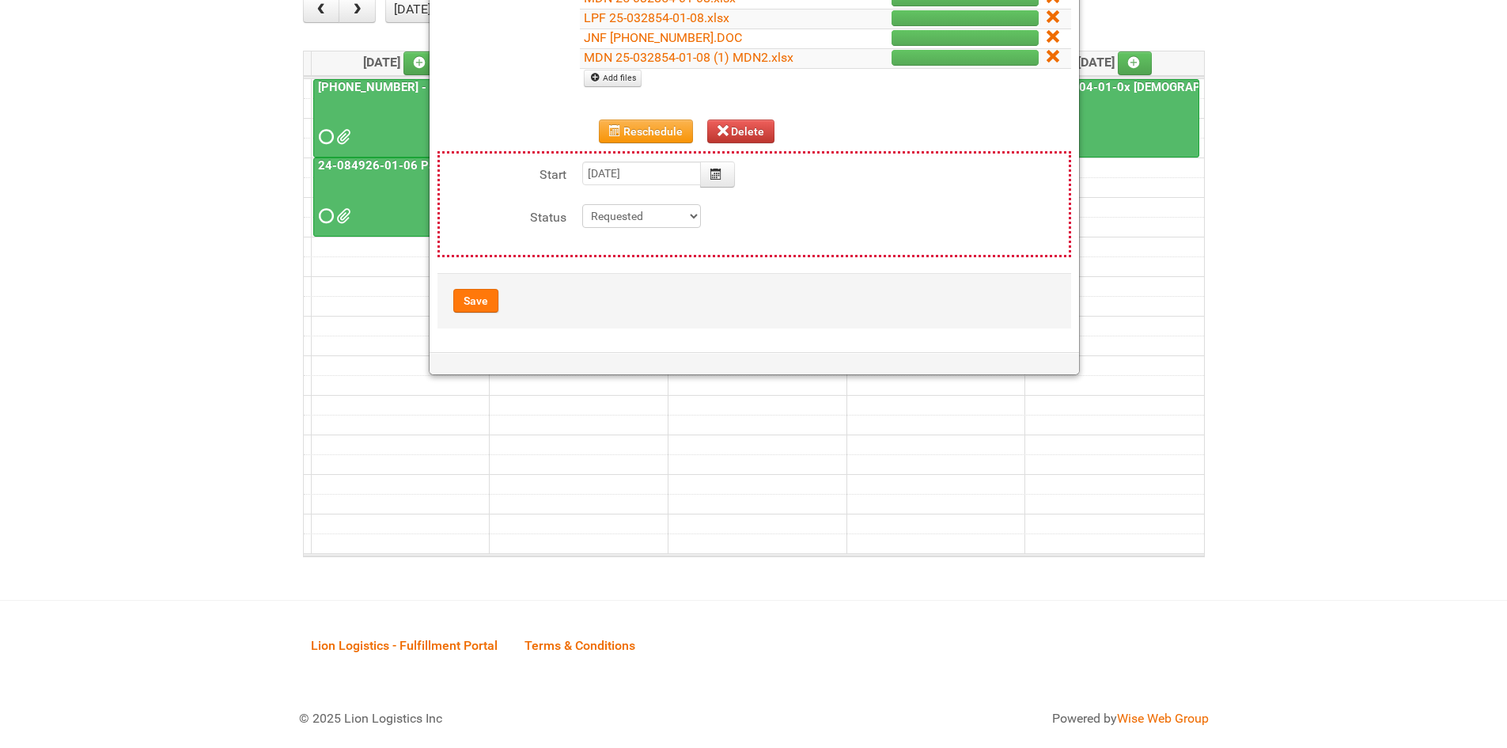
type textarea "reserving slot for outgo of n400 8/11 - JNF, MDN, LPF, letter 8/11 Uploaded MDN…"
click at [461, 299] on button "Save" at bounding box center [475, 301] width 45 height 24
type input "2025-08-18 09:00:00"
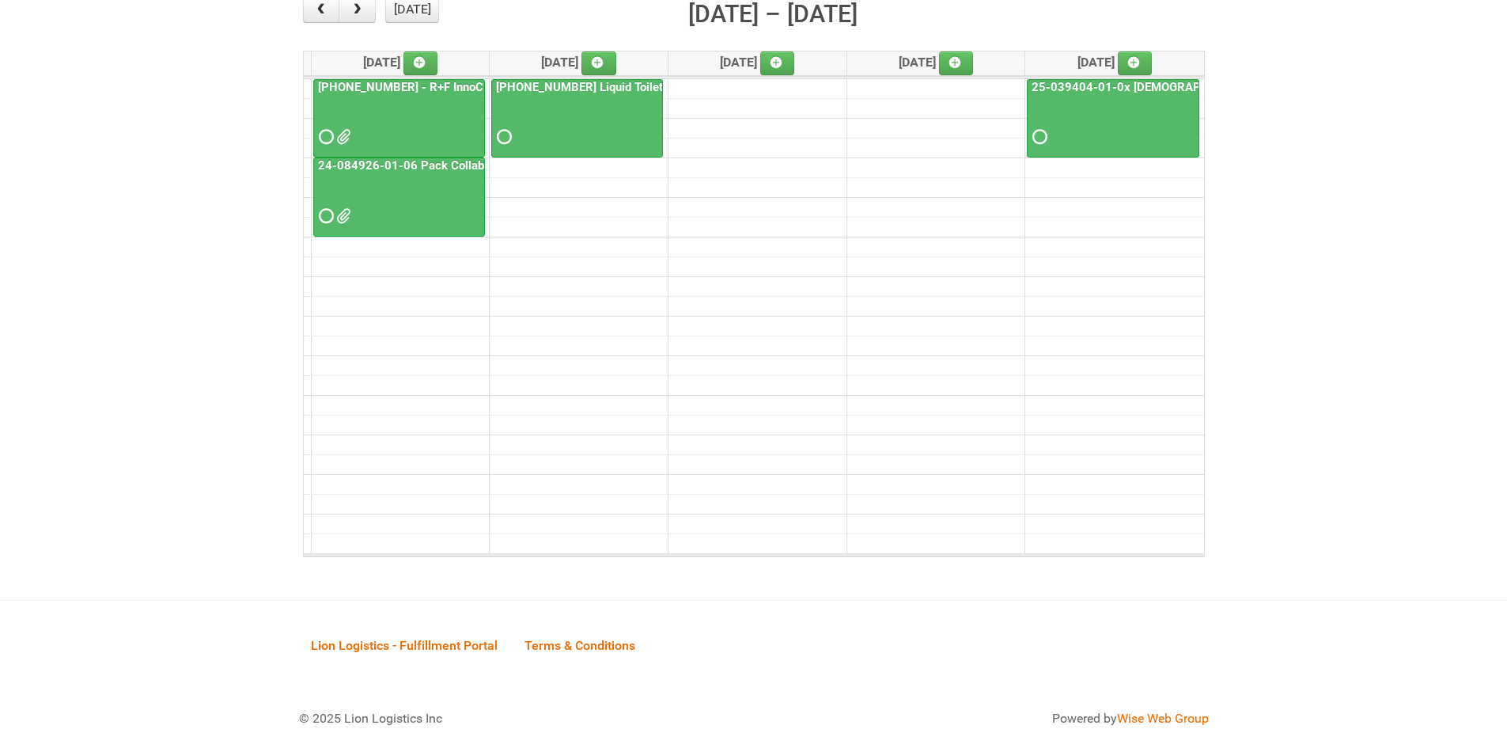
click at [328, 133] on span at bounding box center [324, 136] width 11 height 11
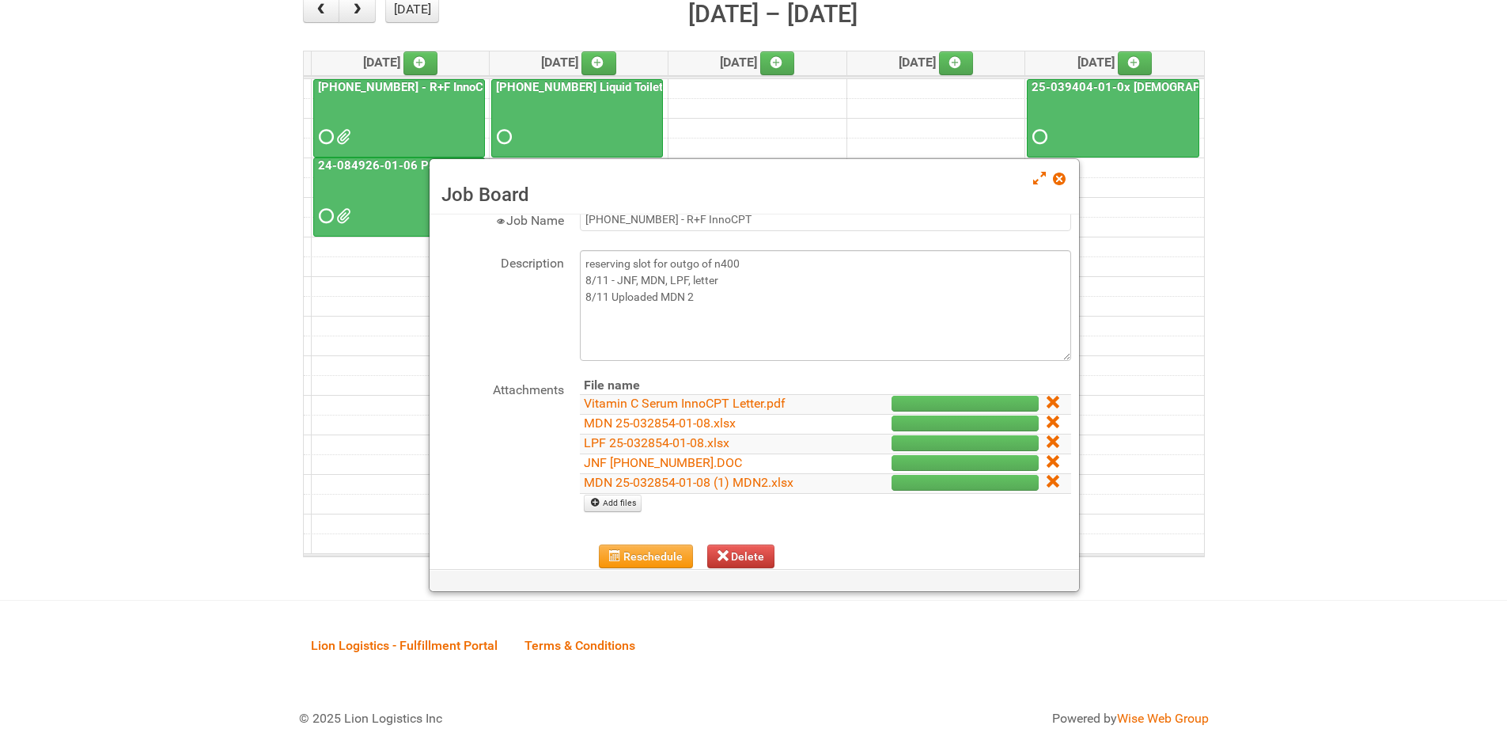
scroll to position [79, 0]
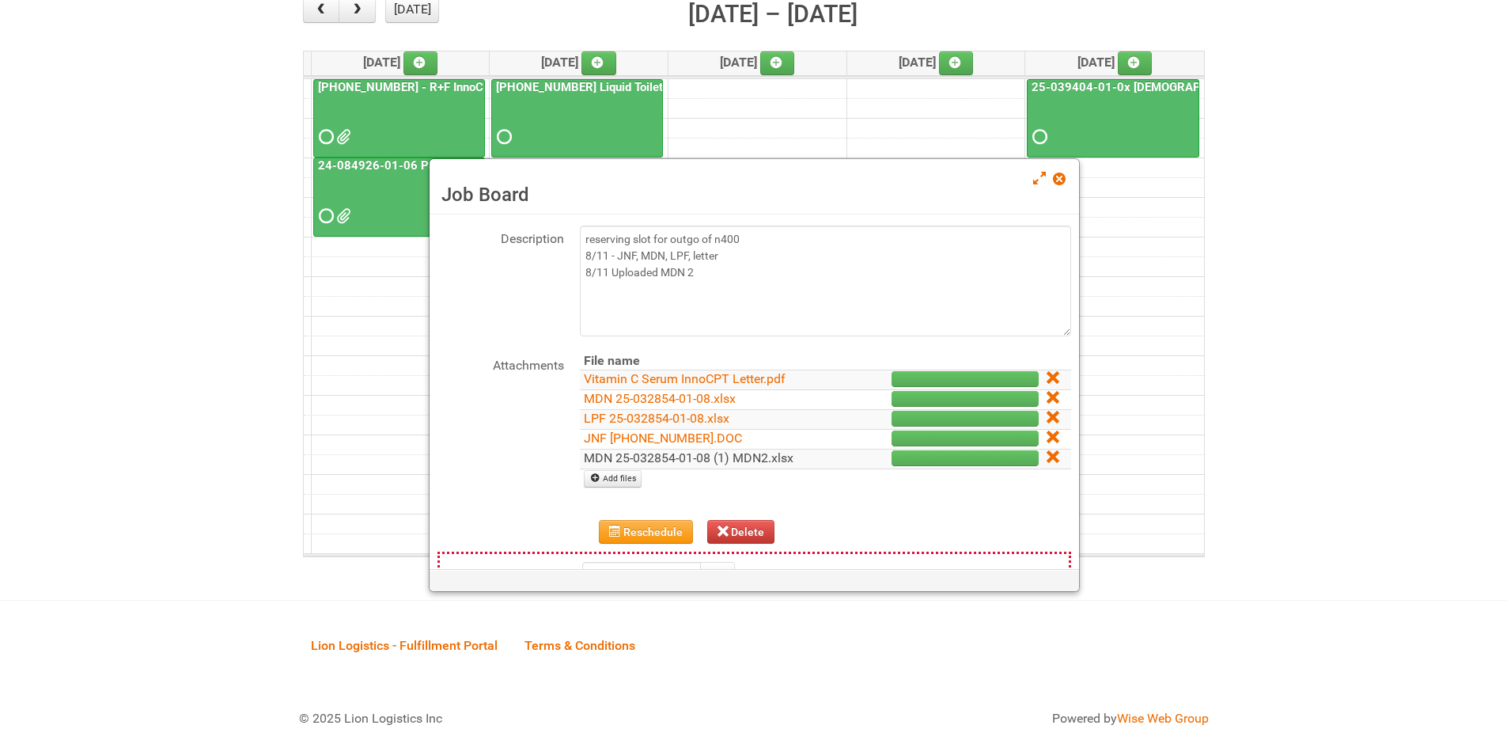
click at [638, 453] on link "MDN 25-032854-01-08 (1) MDN2.xlsx" at bounding box center [689, 457] width 210 height 15
click at [237, 514] on main "× ■ - My Jobs ■ - Other Jobs Add today month week Aug 18 – 22, 2025 Mon 8/18 Tu…" at bounding box center [753, 276] width 1507 height 646
click at [599, 419] on link "LPF 25-032854-01-08.xlsx" at bounding box center [657, 418] width 146 height 15
click at [624, 378] on link "Vitamin C Serum InnoCPT Letter.pdf" at bounding box center [685, 378] width 202 height 15
click at [1064, 177] on span at bounding box center [1058, 178] width 11 height 11
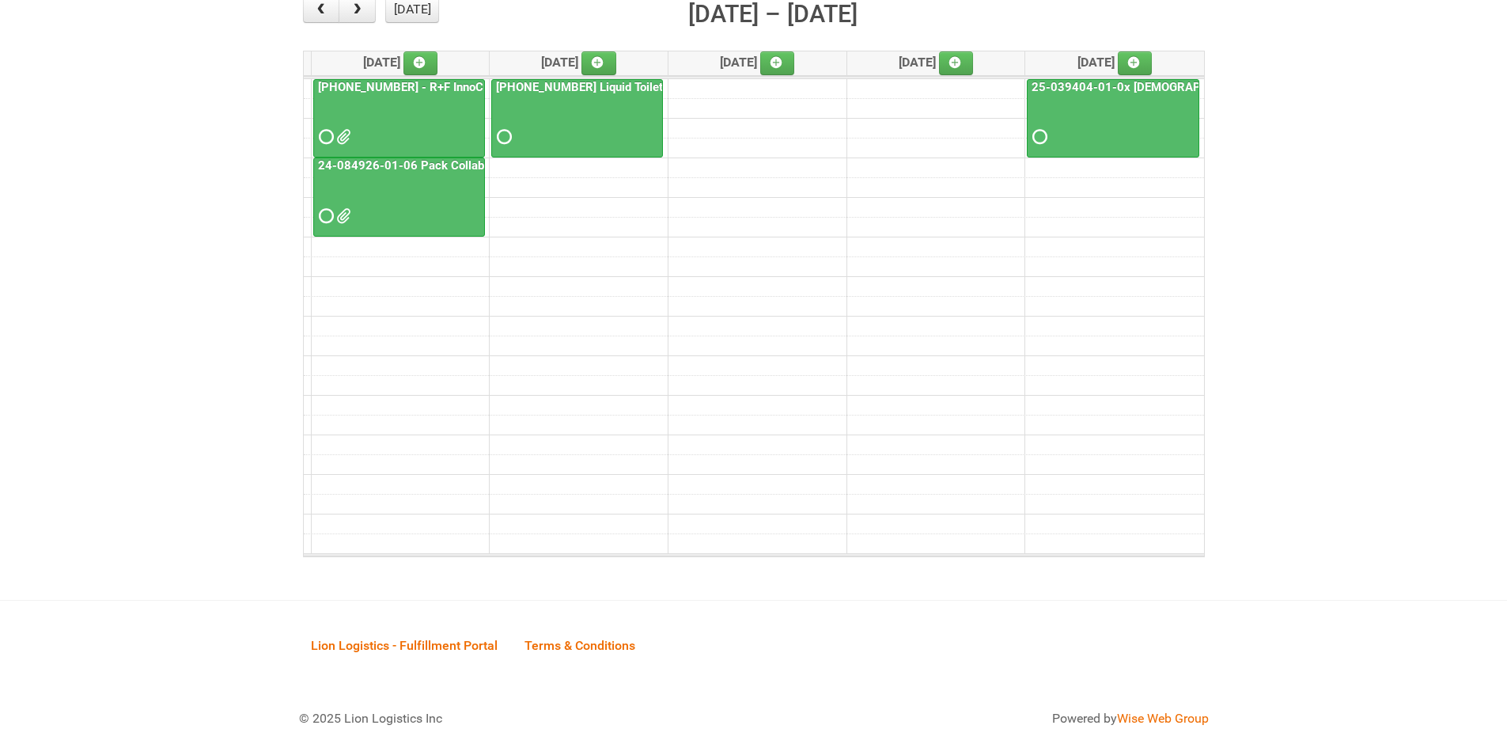
scroll to position [0, 0]
